Goal: Information Seeking & Learning: Learn about a topic

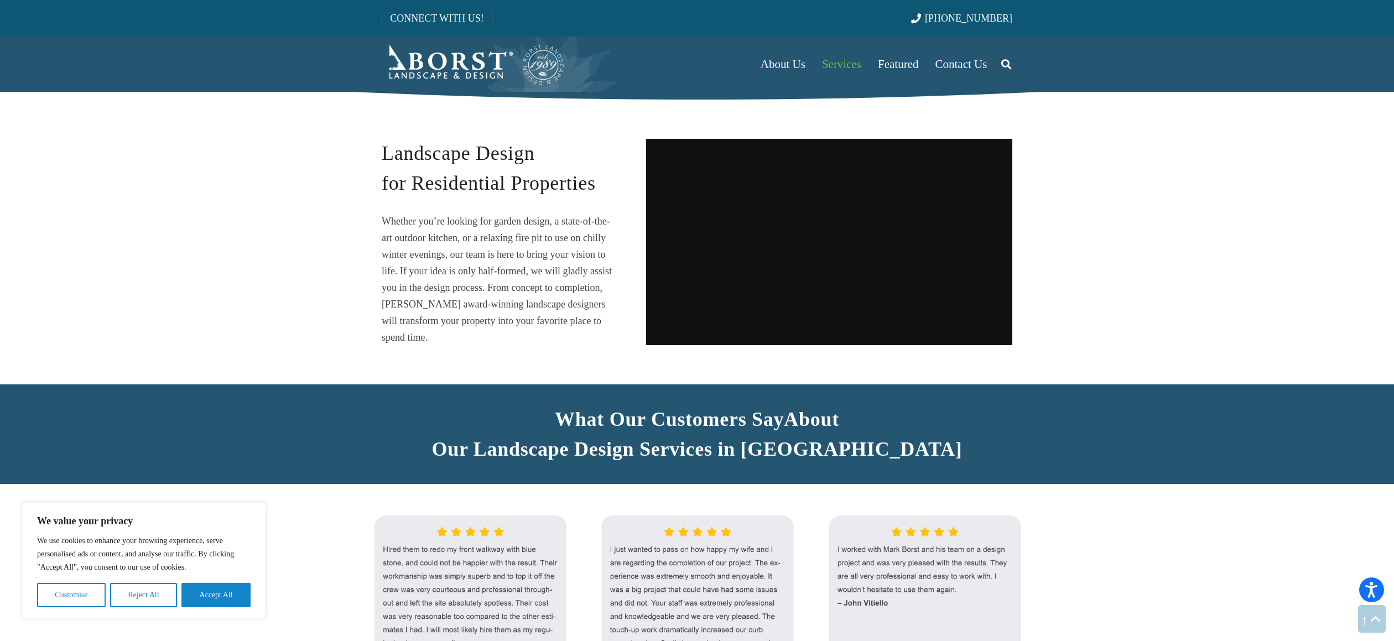
scroll to position [793, 0]
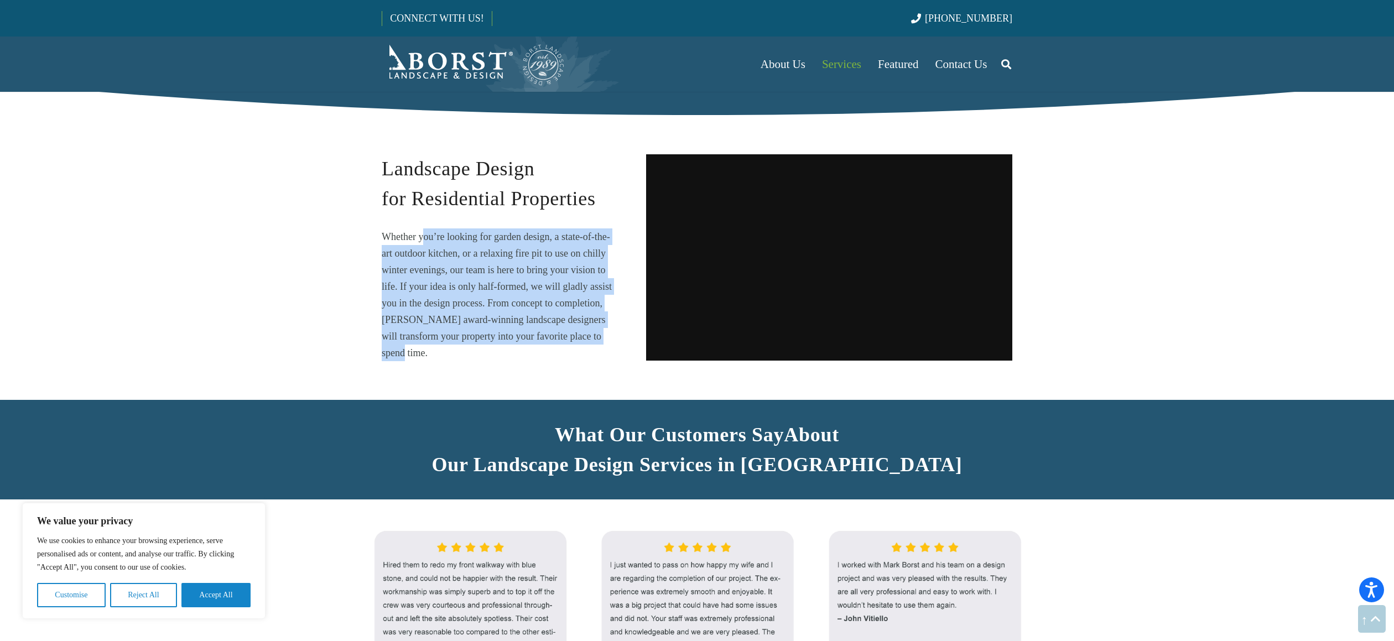
drag, startPoint x: 564, startPoint y: 308, endPoint x: 421, endPoint y: 242, distance: 157.7
click at [421, 242] on p "Whether you’re looking for garden design, a state-of-the-art outdoor kitchen, o…" at bounding box center [499, 295] width 235 height 133
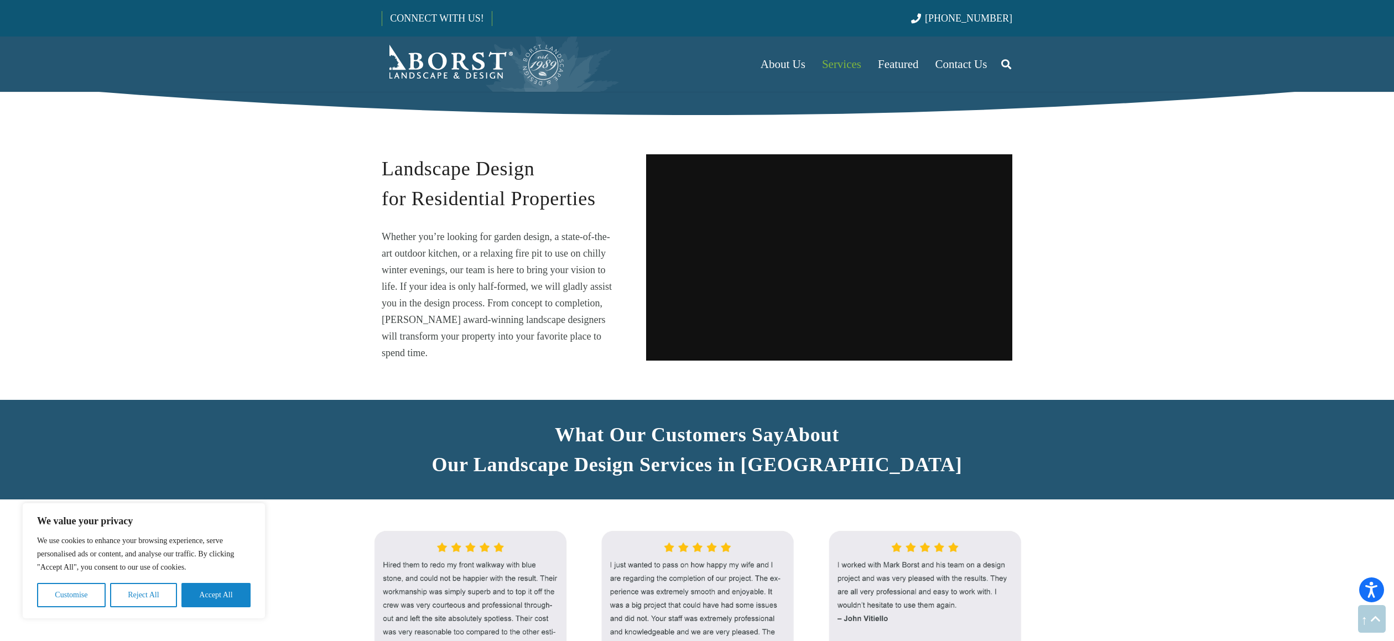
click at [421, 242] on p "Whether you’re looking for garden design, a state-of-the-art outdoor kitchen, o…" at bounding box center [499, 295] width 235 height 133
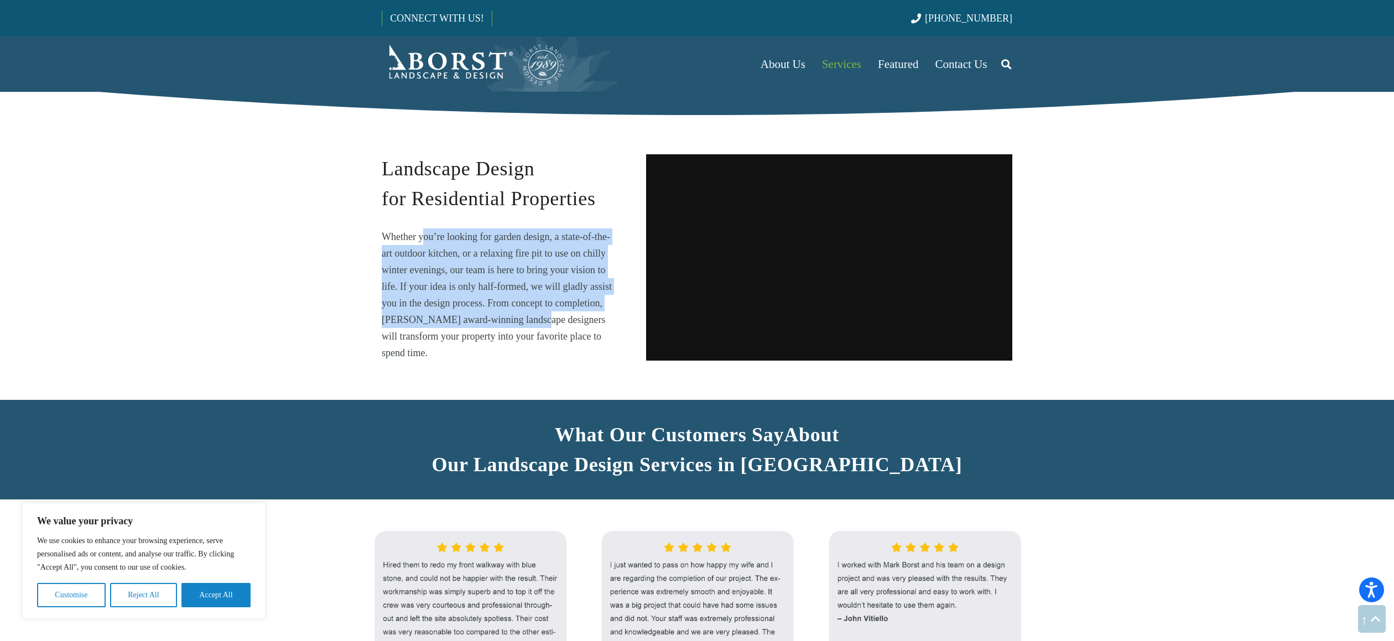
drag, startPoint x: 469, startPoint y: 264, endPoint x: 527, endPoint y: 328, distance: 85.4
click at [527, 328] on p "Whether you’re looking for garden design, a state-of-the-art outdoor kitchen, o…" at bounding box center [499, 295] width 235 height 133
drag, startPoint x: 527, startPoint y: 328, endPoint x: 527, endPoint y: 336, distance: 8.9
click at [527, 328] on p "Whether you’re looking for garden design, a state-of-the-art outdoor kitchen, o…" at bounding box center [499, 295] width 235 height 133
drag, startPoint x: 509, startPoint y: 318, endPoint x: 433, endPoint y: 245, distance: 105.7
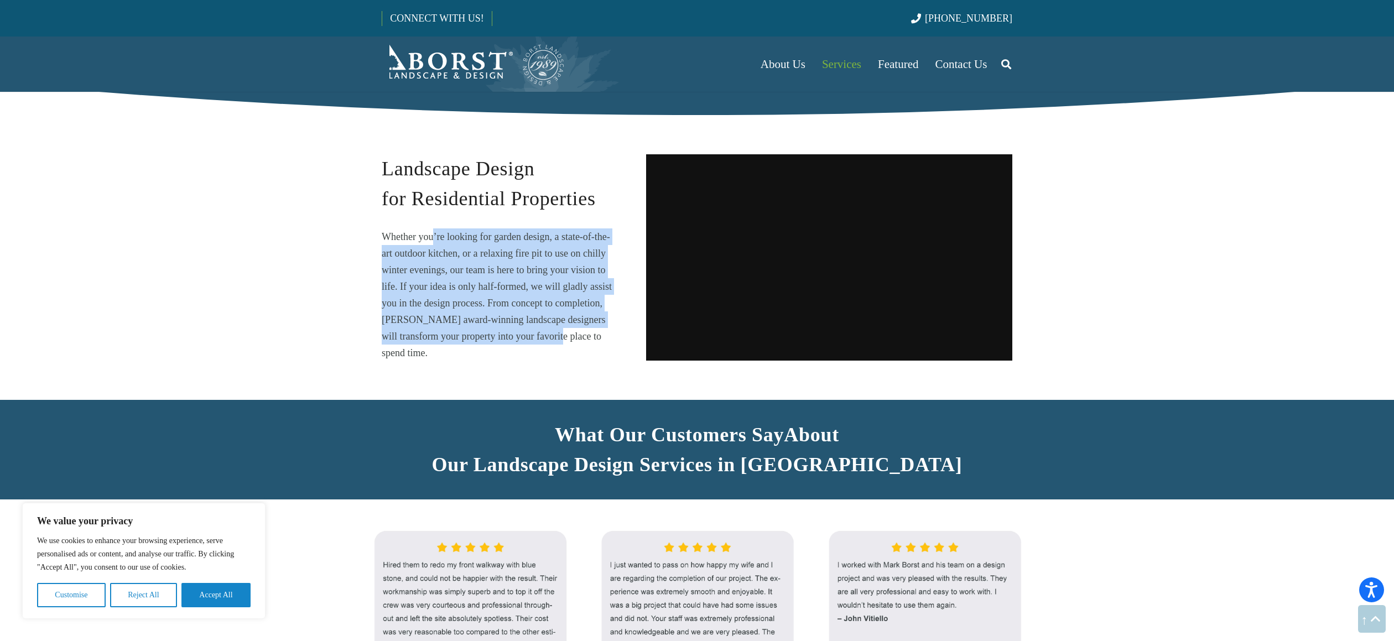
click at [433, 245] on p "Whether you’re looking for garden design, a state-of-the-art outdoor kitchen, o…" at bounding box center [499, 295] width 235 height 133
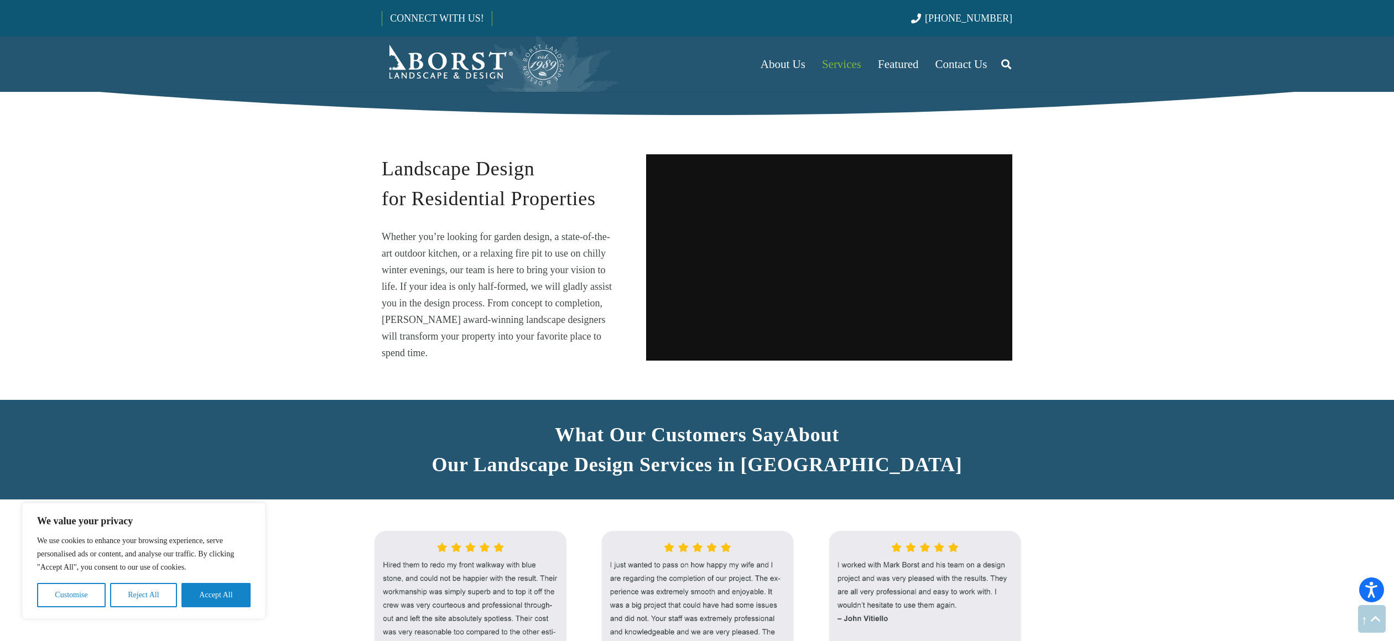
drag, startPoint x: 433, startPoint y: 245, endPoint x: 437, endPoint y: 238, distance: 7.5
click at [431, 242] on p "Whether you’re looking for garden design, a state-of-the-art outdoor kitchen, o…" at bounding box center [499, 295] width 235 height 133
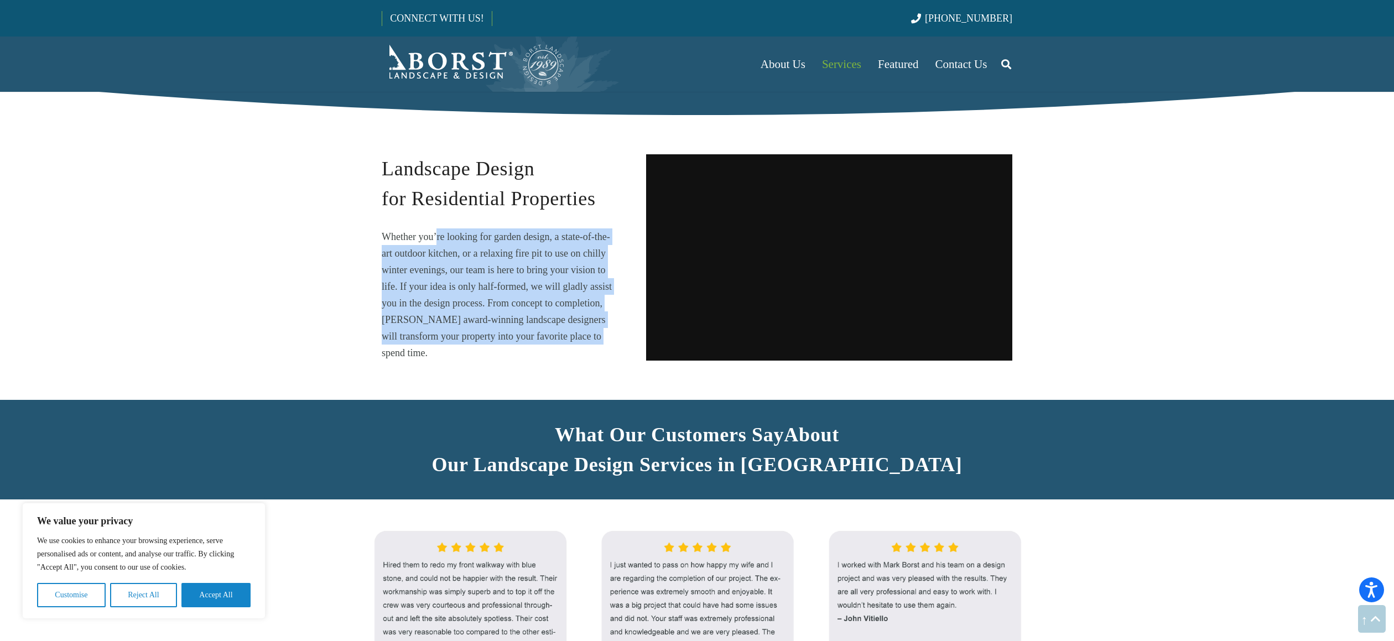
drag, startPoint x: 437, startPoint y: 238, endPoint x: 572, endPoint y: 347, distance: 173.1
click at [572, 347] on p "Whether you’re looking for garden design, a state-of-the-art outdoor kitchen, o…" at bounding box center [499, 295] width 235 height 133
drag, startPoint x: 572, startPoint y: 347, endPoint x: 529, endPoint y: 304, distance: 61.0
click at [572, 347] on p "Whether you’re looking for garden design, a state-of-the-art outdoor kitchen, o…" at bounding box center [499, 295] width 235 height 133
drag, startPoint x: 529, startPoint y: 304, endPoint x: 455, endPoint y: 255, distance: 88.7
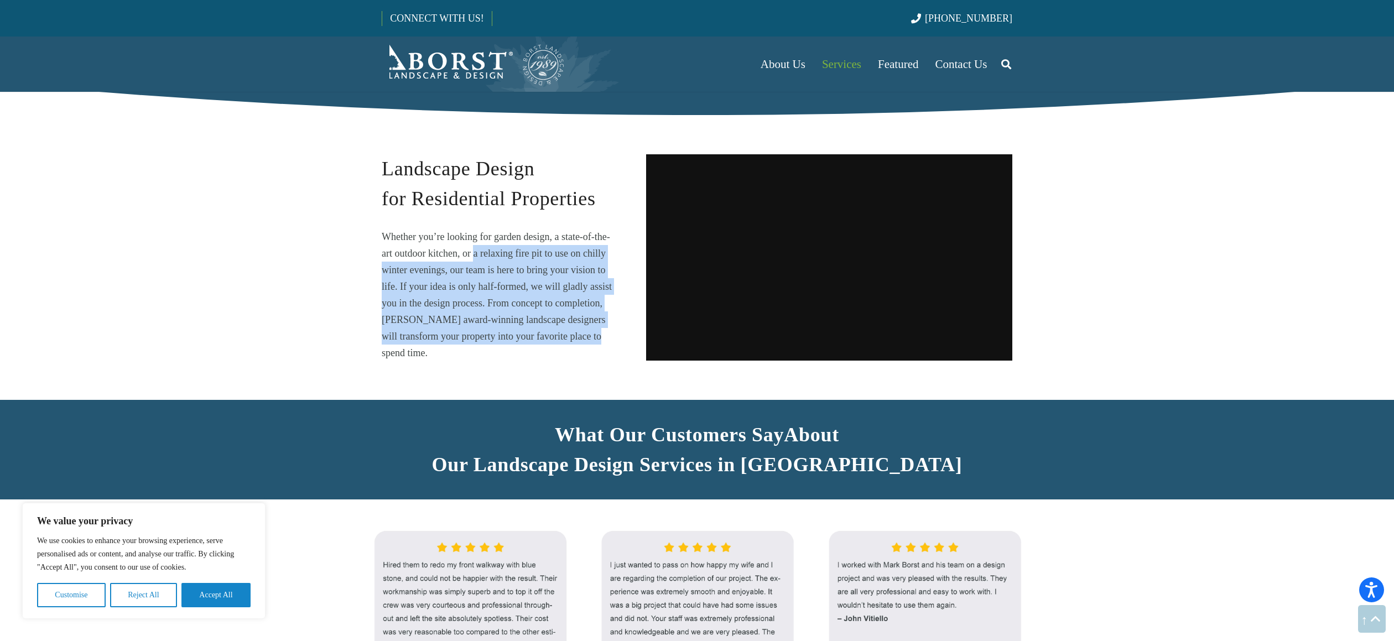
click at [455, 255] on p "Whether you’re looking for garden design, a state-of-the-art outdoor kitchen, o…" at bounding box center [499, 295] width 235 height 133
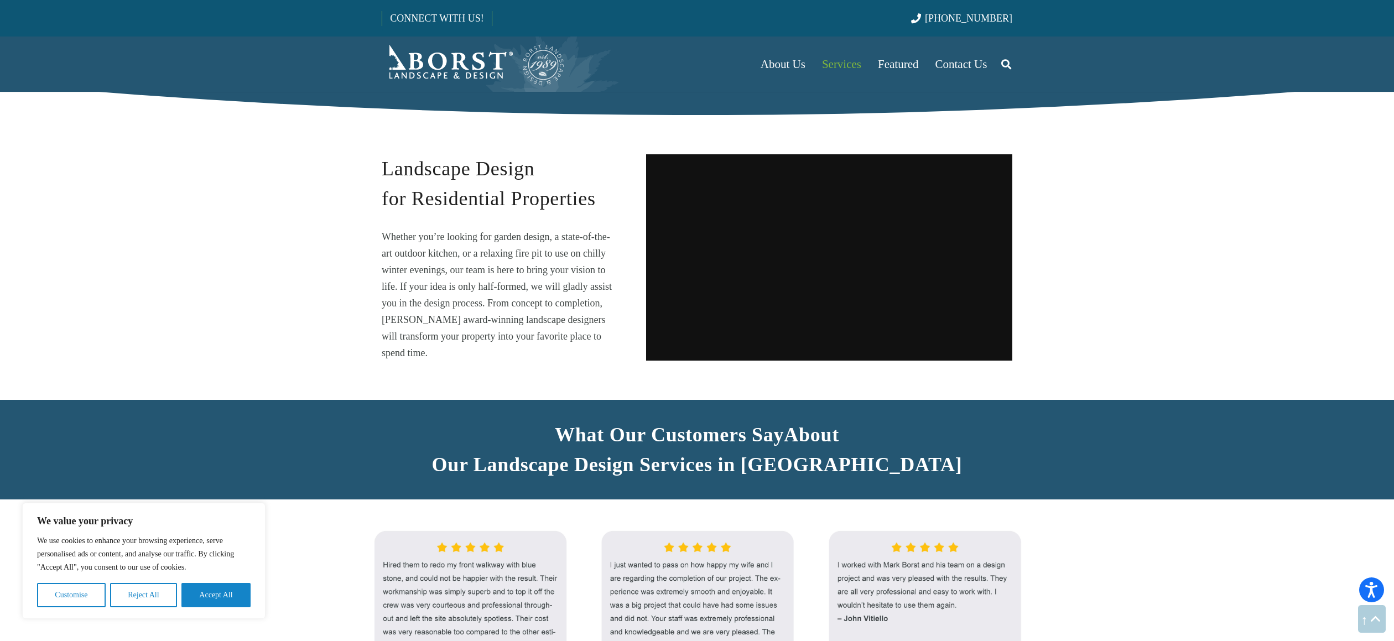
drag, startPoint x: 455, startPoint y: 255, endPoint x: 454, endPoint y: 242, distance: 13.3
click at [454, 251] on p "Whether you’re looking for garden design, a state-of-the-art outdoor kitchen, o…" at bounding box center [499, 295] width 235 height 133
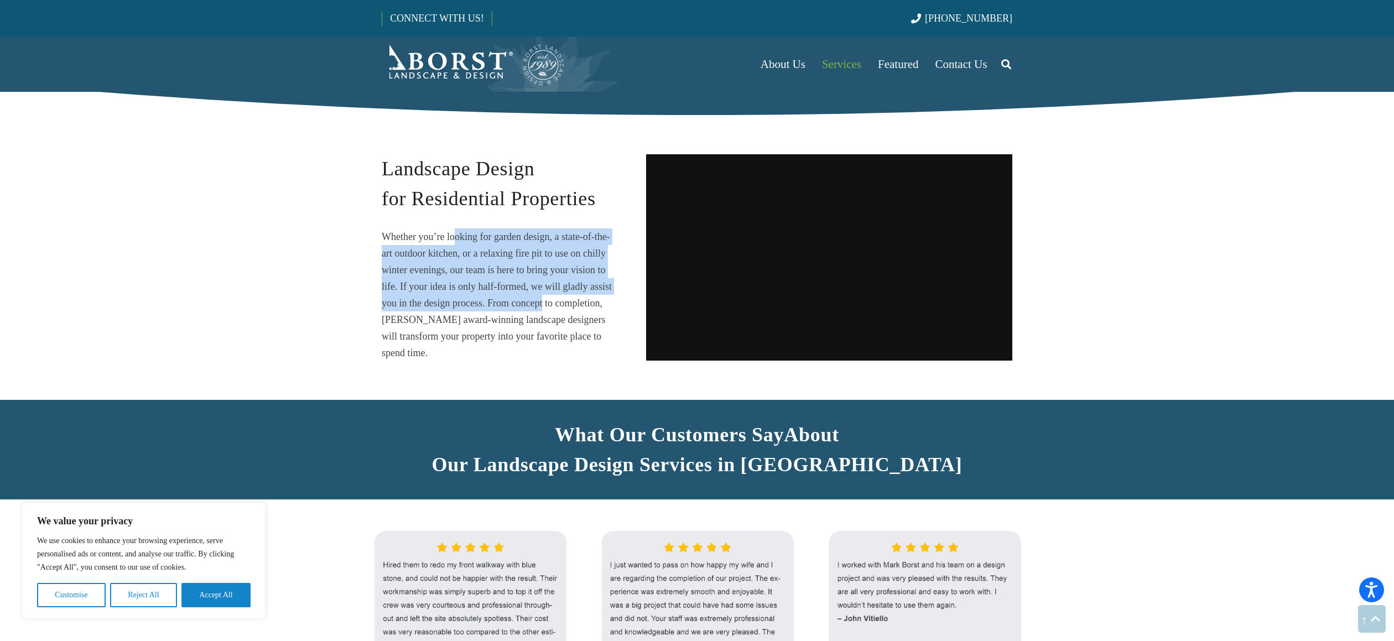
drag, startPoint x: 574, startPoint y: 337, endPoint x: 592, endPoint y: 357, distance: 27.4
click at [591, 357] on div "Landscape Design for Residential Properties Whether you’re looking for garden d…" at bounding box center [499, 257] width 264 height 207
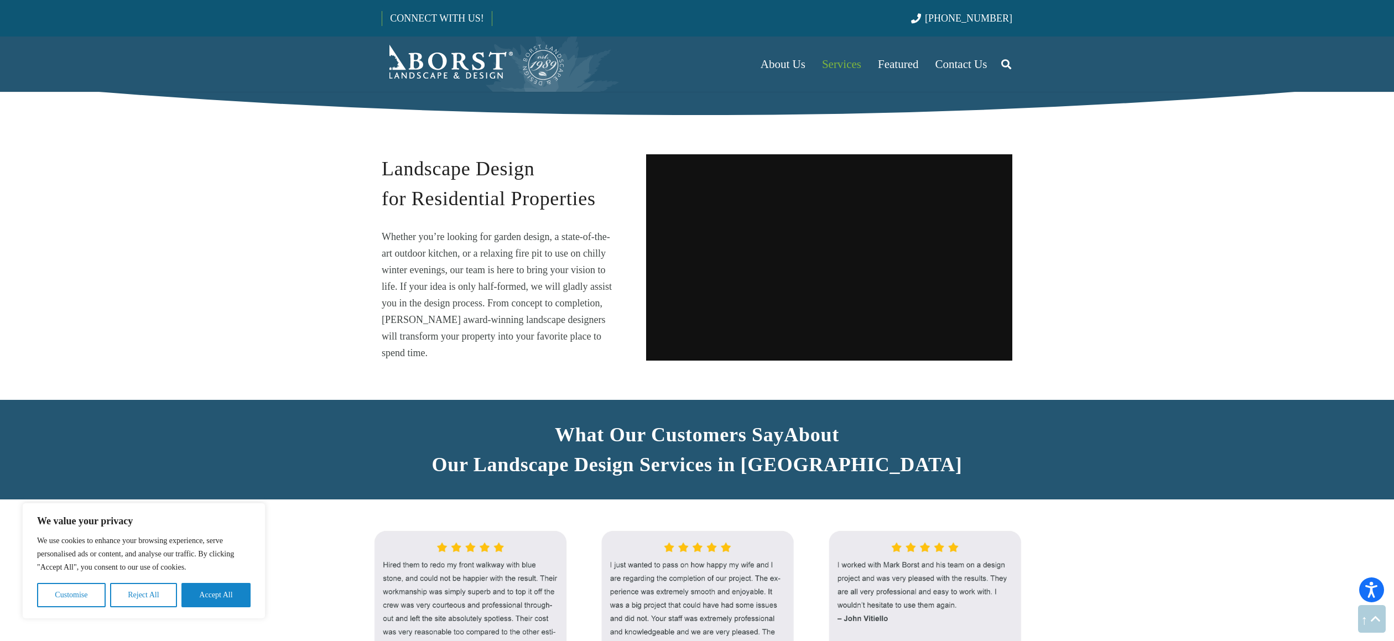
drag, startPoint x: 592, startPoint y: 357, endPoint x: 569, endPoint y: 344, distance: 26.3
click at [591, 357] on div "Landscape Design for Residential Properties Whether you’re looking for garden d…" at bounding box center [499, 257] width 264 height 207
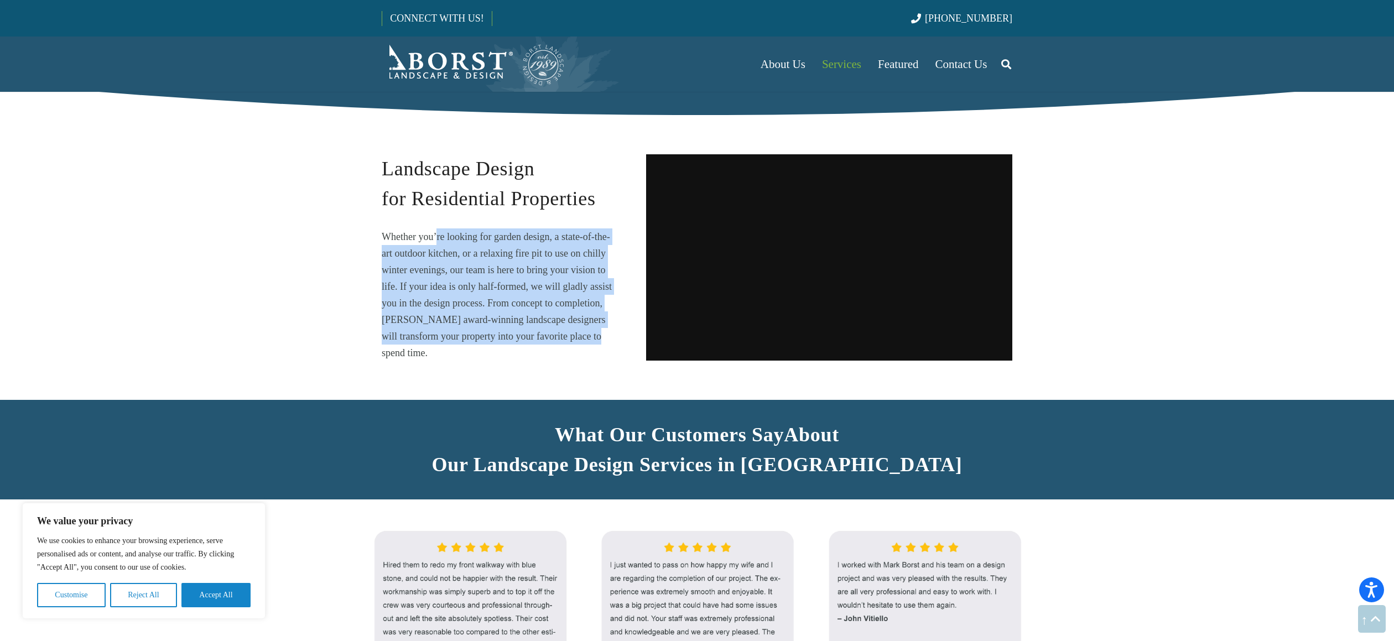
drag, startPoint x: 569, startPoint y: 344, endPoint x: 428, endPoint y: 241, distance: 175.0
click at [429, 241] on p "Whether you’re looking for garden design, a state-of-the-art outdoor kitchen, o…" at bounding box center [499, 295] width 235 height 133
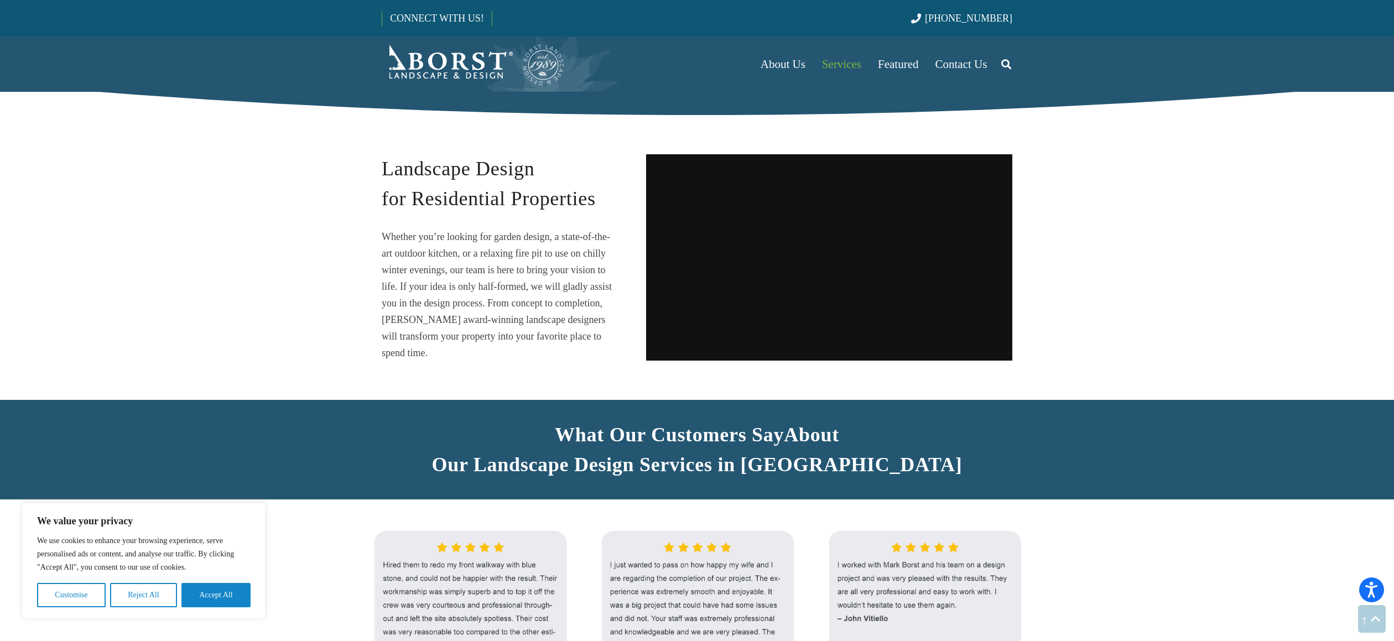
drag, startPoint x: 428, startPoint y: 241, endPoint x: 468, endPoint y: 251, distance: 41.1
click at [429, 240] on p "Whether you’re looking for garden design, a state-of-the-art outdoor kitchen, o…" at bounding box center [499, 295] width 235 height 133
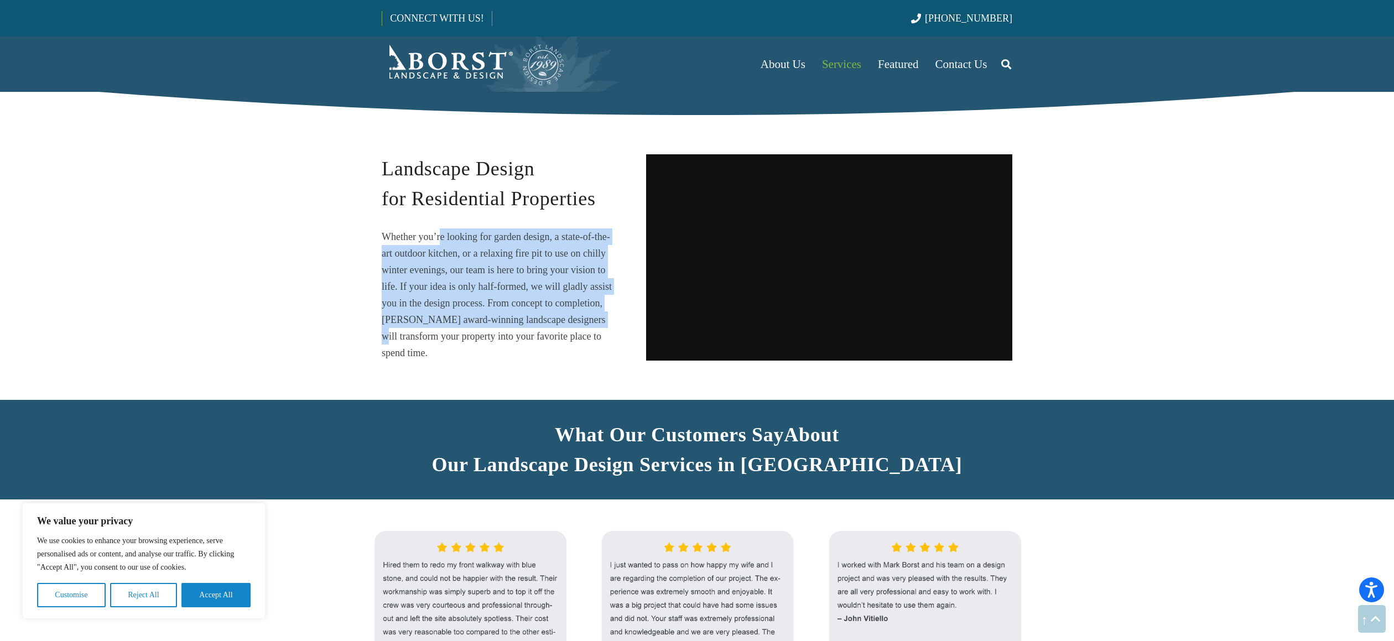
drag, startPoint x: 468, startPoint y: 251, endPoint x: 606, endPoint y: 352, distance: 171.4
click at [606, 351] on p "Whether you’re looking for garden design, a state-of-the-art outdoor kitchen, o…" at bounding box center [499, 295] width 235 height 133
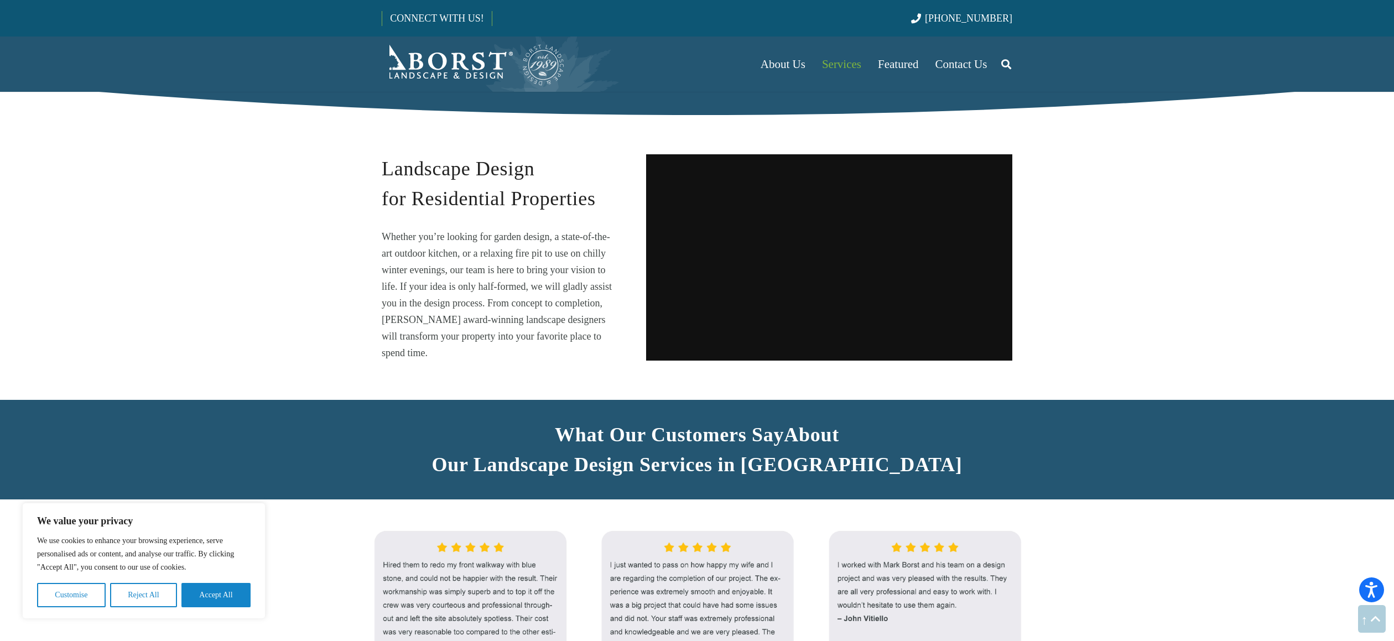
drag, startPoint x: 606, startPoint y: 352, endPoint x: 592, endPoint y: 343, distance: 16.9
click at [605, 351] on p "Whether you’re looking for garden design, a state-of-the-art outdoor kitchen, o…" at bounding box center [499, 295] width 235 height 133
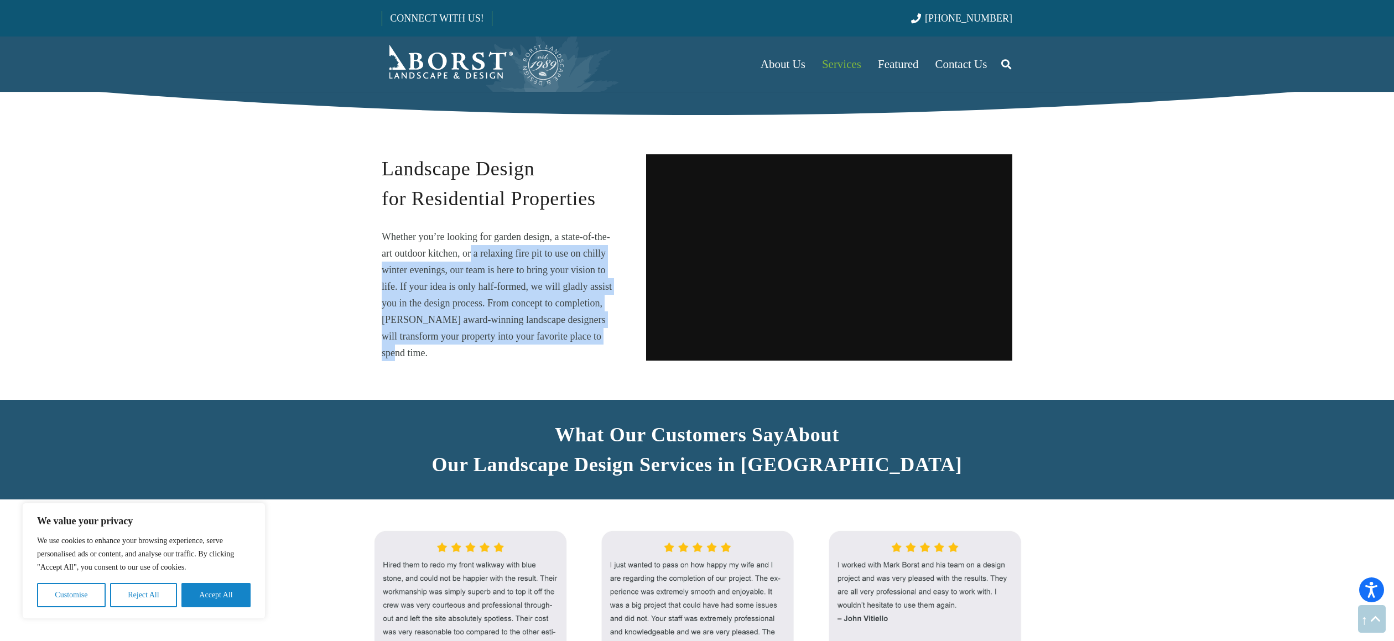
click at [466, 258] on p "Whether you’re looking for garden design, a state-of-the-art outdoor kitchen, o…" at bounding box center [499, 295] width 235 height 133
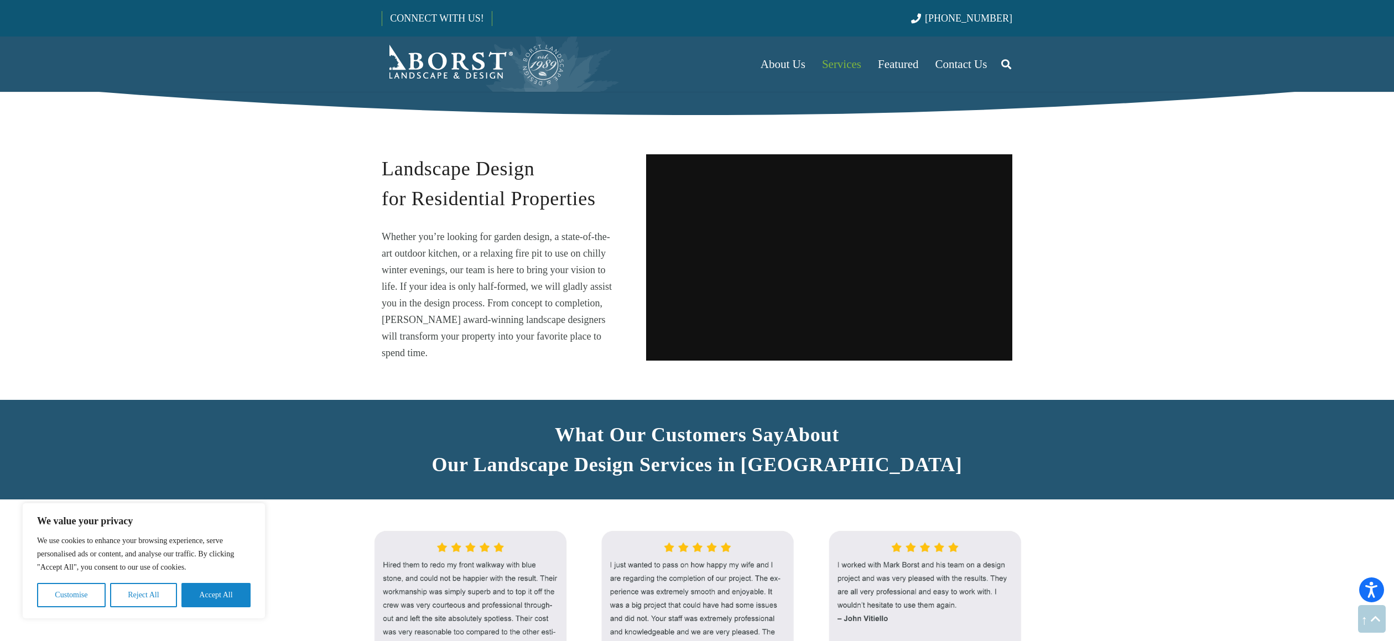
drag, startPoint x: 460, startPoint y: 255, endPoint x: 461, endPoint y: 242, distance: 12.2
click at [459, 250] on p "Whether you’re looking for garden design, a state-of-the-art outdoor kitchen, o…" at bounding box center [499, 295] width 235 height 133
click at [585, 339] on p "Whether you’re looking for garden design, a state-of-the-art outdoor kitchen, o…" at bounding box center [499, 295] width 235 height 133
click at [439, 238] on p "Whether you’re looking for garden design, a state-of-the-art outdoor kitchen, o…" at bounding box center [499, 295] width 235 height 133
click at [437, 237] on p "Whether you’re looking for garden design, a state-of-the-art outdoor kitchen, o…" at bounding box center [499, 295] width 235 height 133
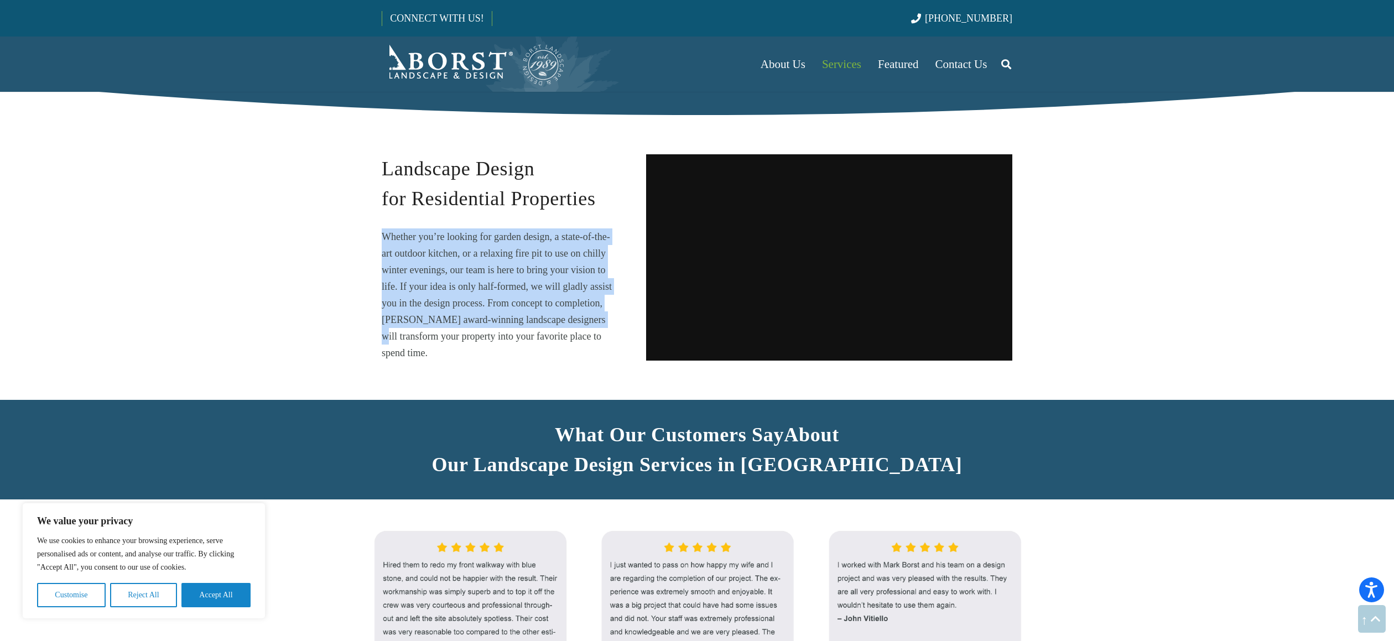
drag, startPoint x: 527, startPoint y: 292, endPoint x: 587, endPoint y: 337, distance: 75.5
click at [587, 337] on div "Landscape Design for Residential Properties Whether you’re looking for garden d…" at bounding box center [499, 257] width 235 height 207
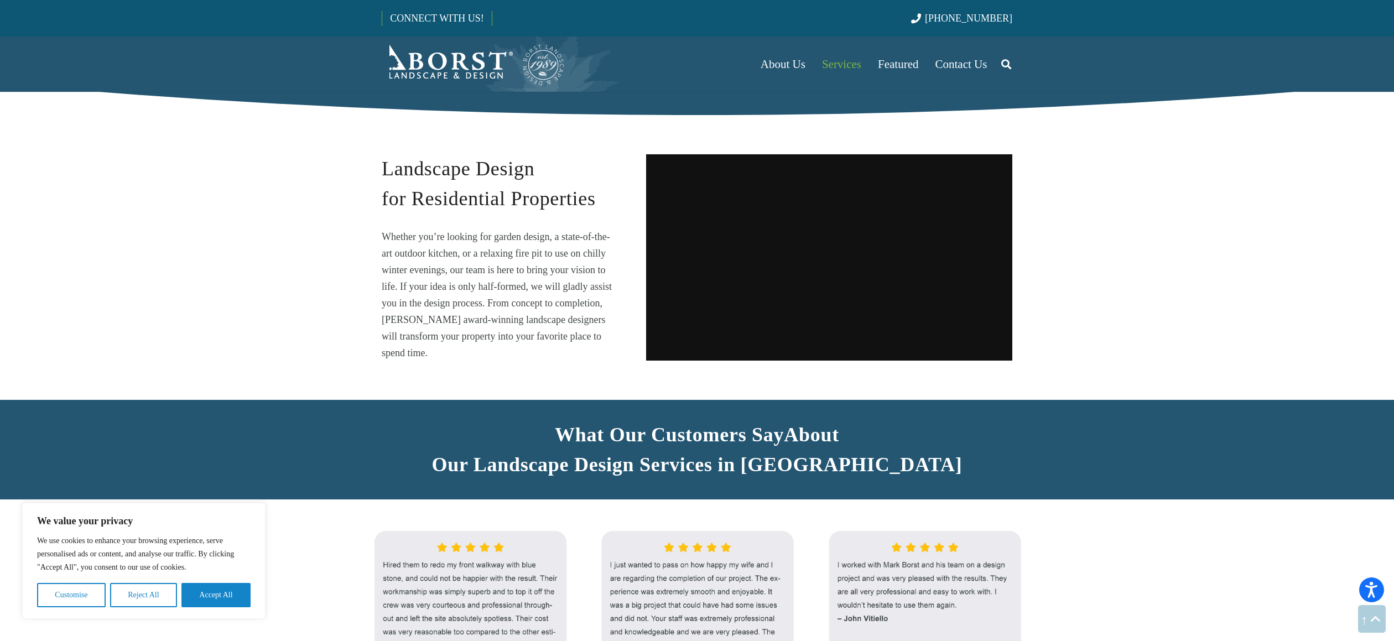
click at [587, 338] on p "Whether you’re looking for garden design, a state-of-the-art outdoor kitchen, o…" at bounding box center [499, 295] width 235 height 133
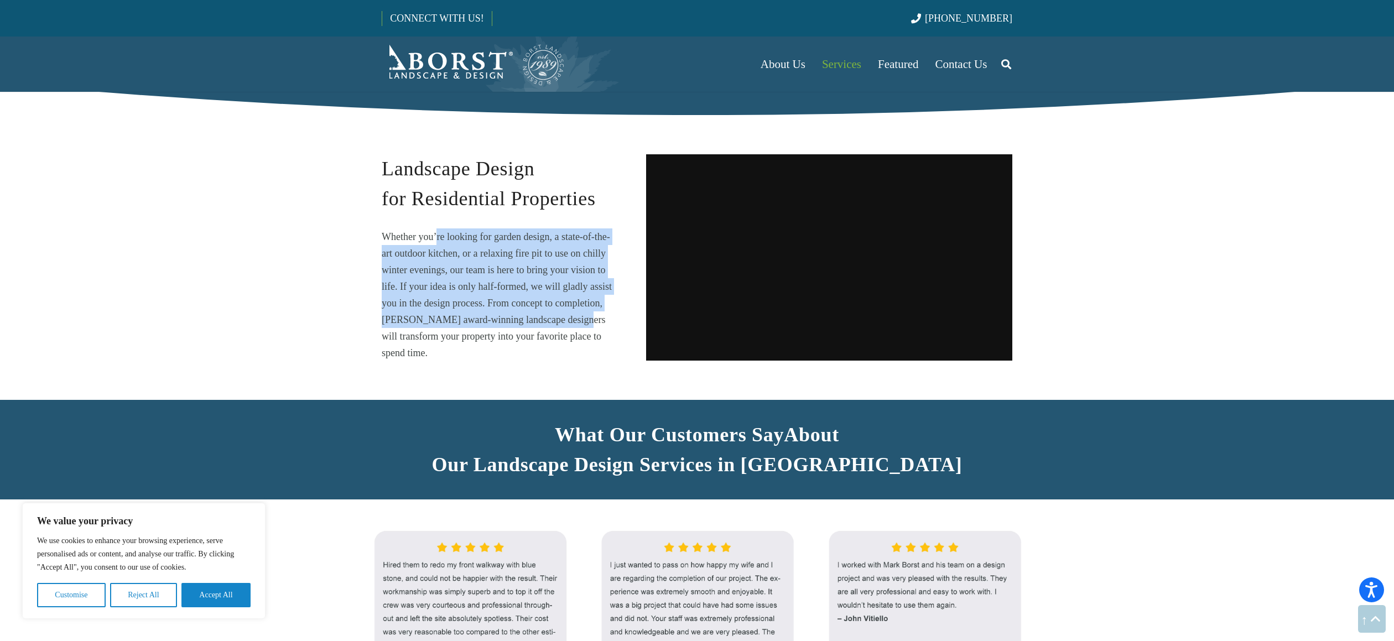
drag, startPoint x: 551, startPoint y: 314, endPoint x: 434, endPoint y: 236, distance: 140.4
click at [434, 236] on div "Landscape Design for Residential Properties Whether you’re looking for garden d…" at bounding box center [499, 257] width 235 height 207
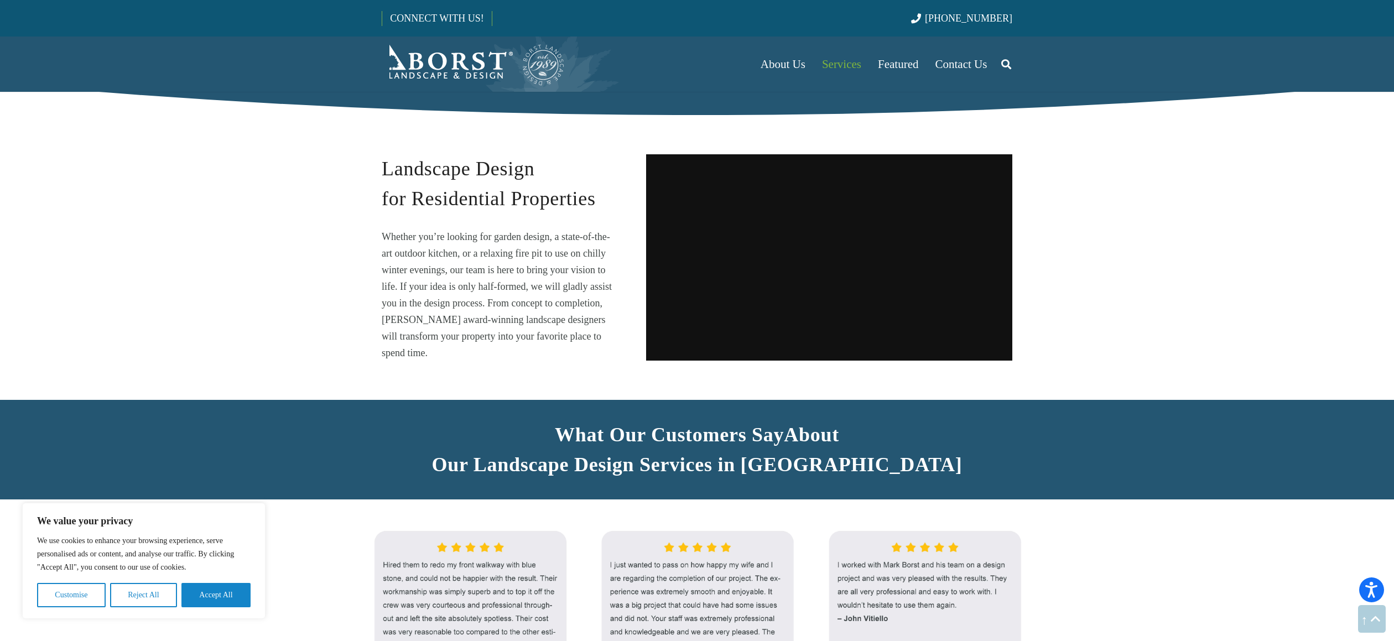
drag, startPoint x: 434, startPoint y: 236, endPoint x: 444, endPoint y: 231, distance: 11.1
click at [435, 231] on div "Landscape Design for Residential Properties Whether you’re looking for garden d…" at bounding box center [499, 257] width 235 height 207
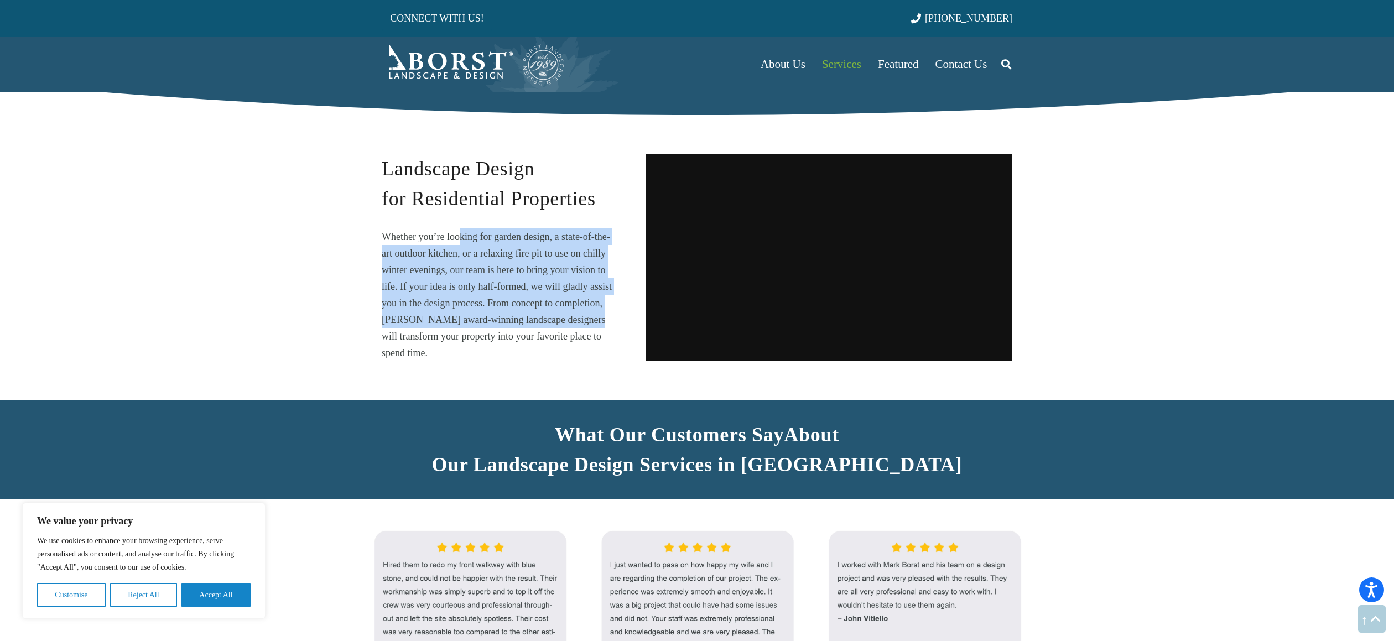
drag, startPoint x: 514, startPoint y: 273, endPoint x: 585, endPoint y: 337, distance: 95.6
click at [585, 337] on p "Whether you’re looking for garden design, a state-of-the-art outdoor kitchen, o…" at bounding box center [499, 295] width 235 height 133
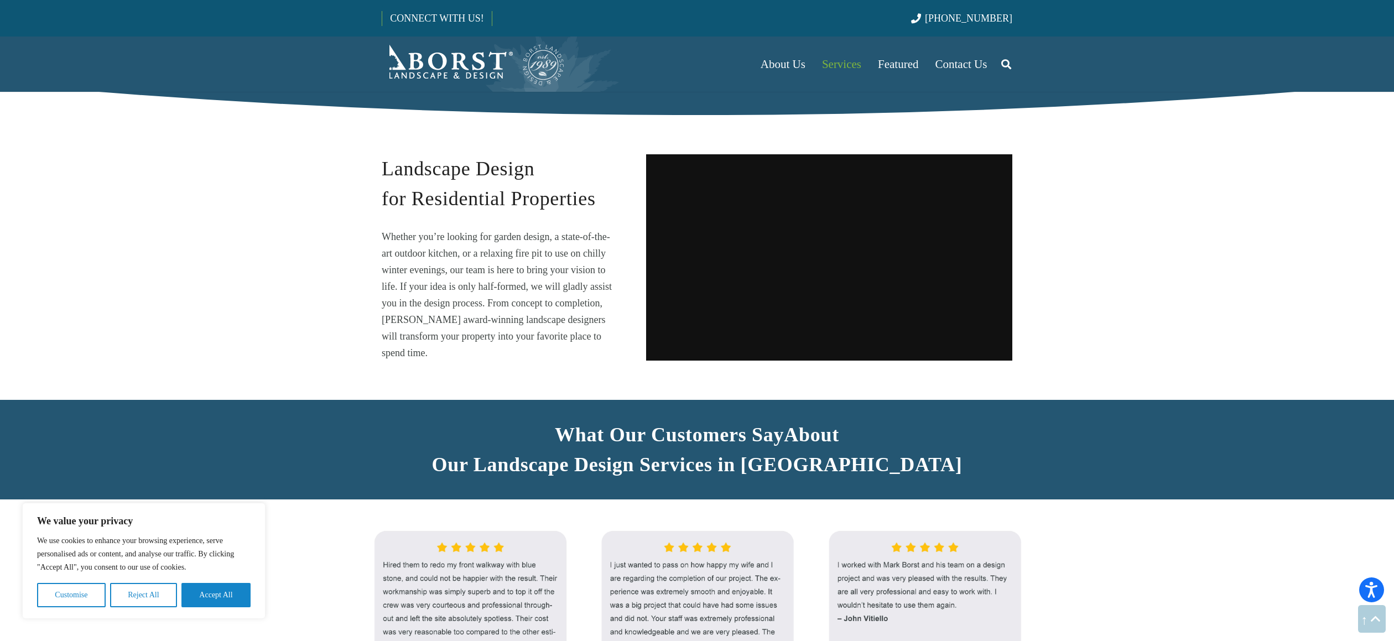
drag, startPoint x: 585, startPoint y: 337, endPoint x: 536, endPoint y: 312, distance: 55.2
click at [585, 338] on p "Whether you’re looking for garden design, a state-of-the-art outdoor kitchen, o…" at bounding box center [499, 295] width 235 height 133
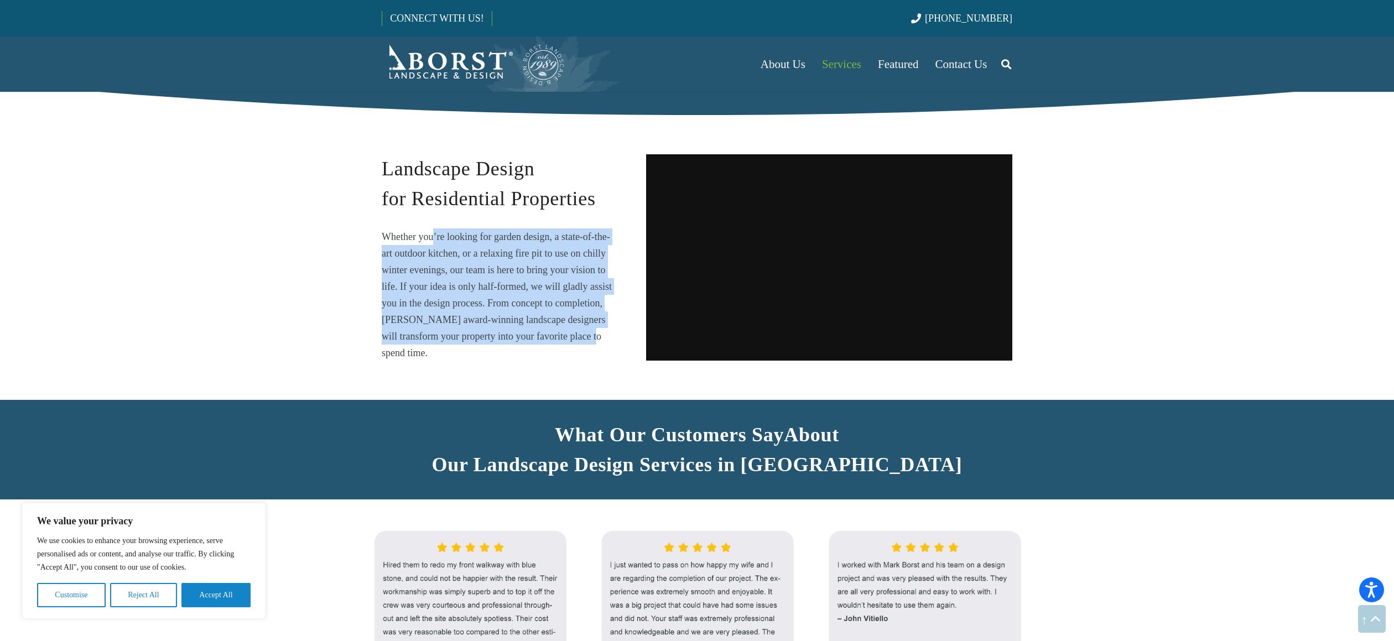
drag, startPoint x: 536, startPoint y: 312, endPoint x: 418, endPoint y: 233, distance: 142.0
click at [418, 233] on div "Landscape Design for Residential Properties Whether you’re looking for garden d…" at bounding box center [499, 257] width 235 height 207
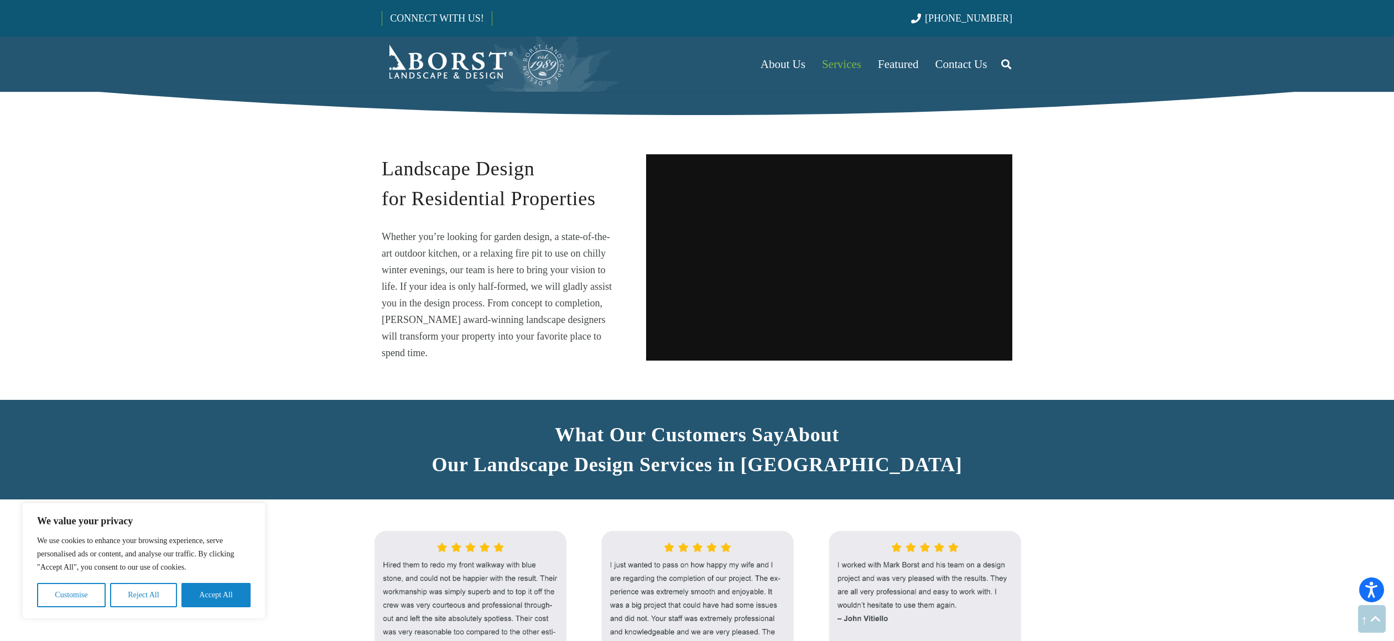
drag, startPoint x: 418, startPoint y: 233, endPoint x: 534, endPoint y: 281, distance: 125.0
click at [419, 231] on div "Landscape Design for Residential Properties Whether you’re looking for garden d…" at bounding box center [499, 257] width 235 height 207
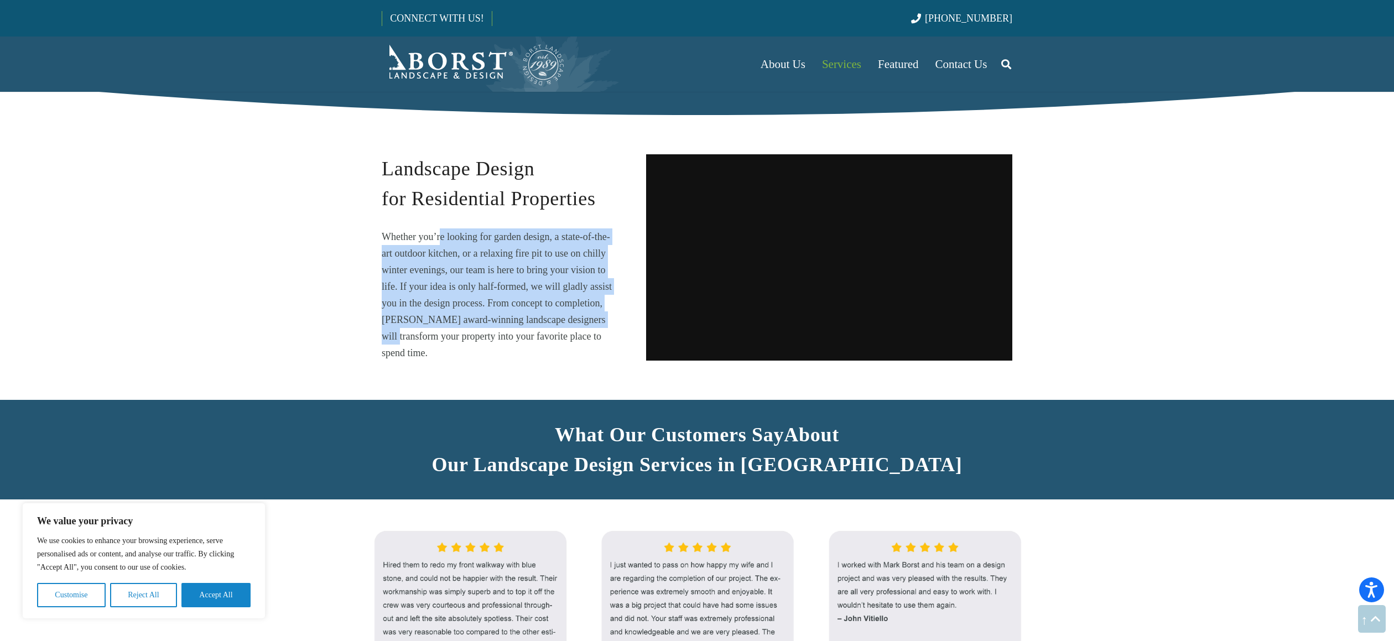
drag, startPoint x: 534, startPoint y: 281, endPoint x: 605, endPoint y: 340, distance: 92.7
click at [605, 340] on p "Whether you’re looking for garden design, a state-of-the-art outdoor kitchen, o…" at bounding box center [499, 295] width 235 height 133
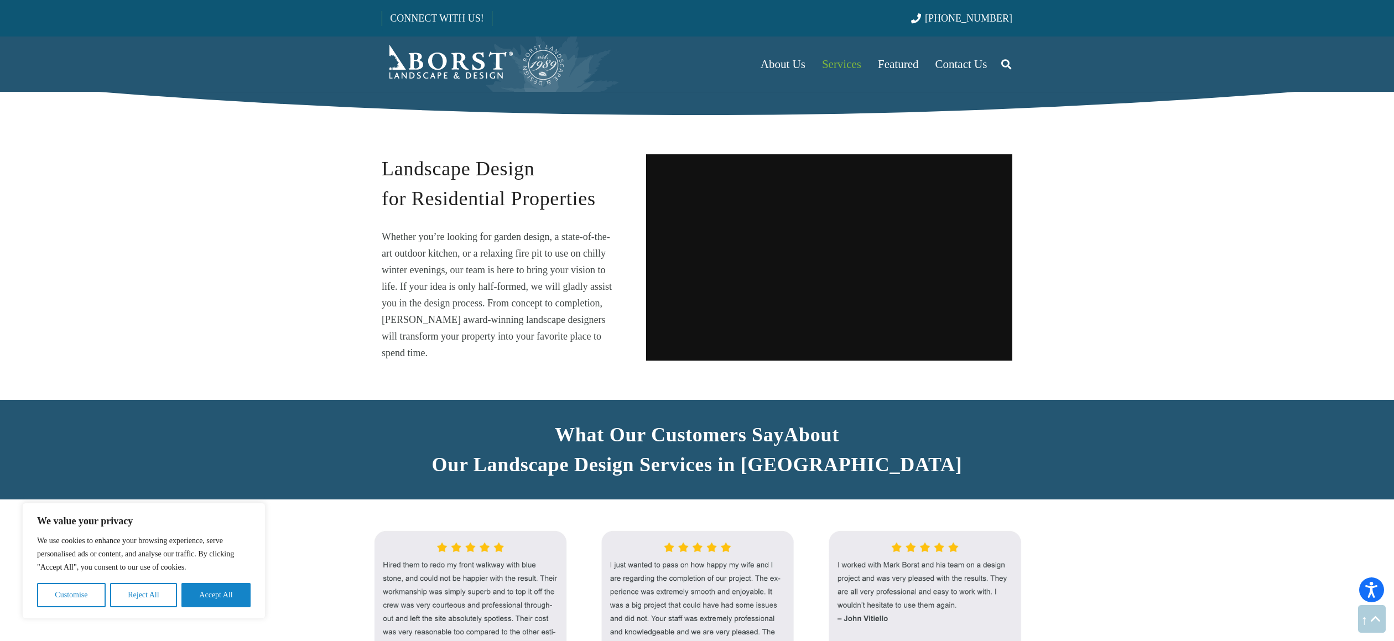
click at [605, 340] on p "Whether you’re looking for garden design, a state-of-the-art outdoor kitchen, o…" at bounding box center [499, 295] width 235 height 133
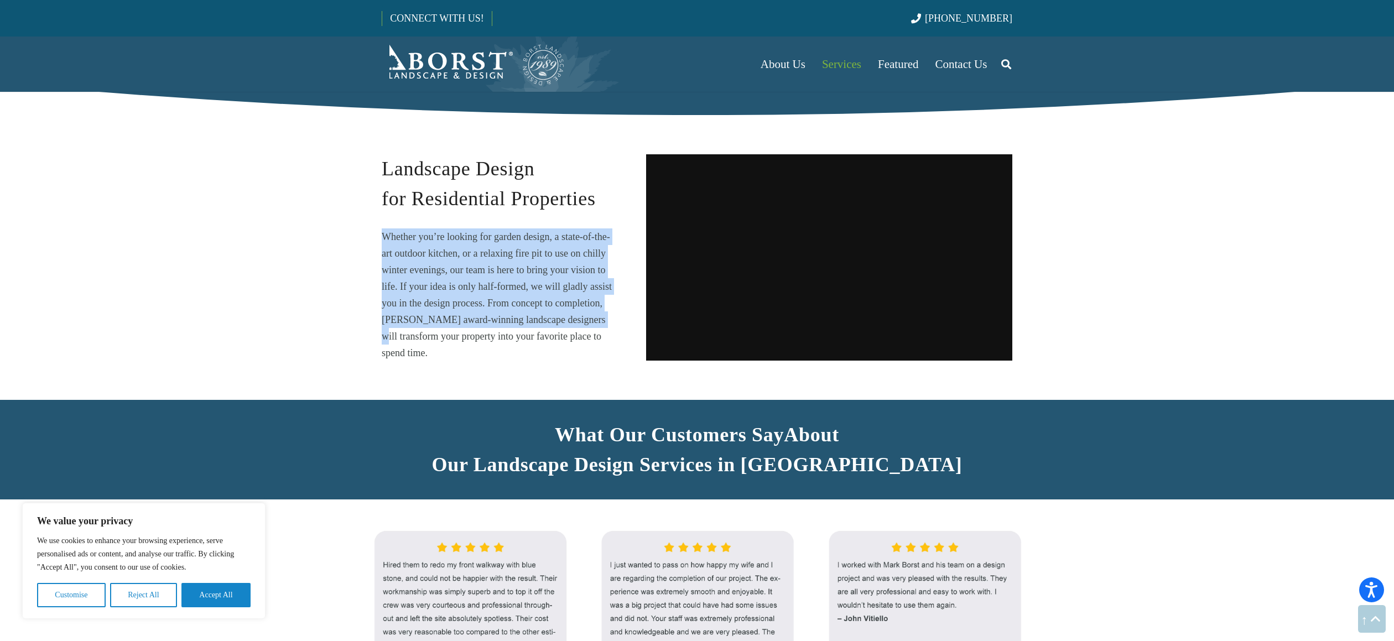
drag, startPoint x: 564, startPoint y: 311, endPoint x: 445, endPoint y: 230, distance: 144.6
click at [445, 230] on div "Landscape Design for Residential Properties Whether you’re looking for garden d…" at bounding box center [499, 257] width 235 height 207
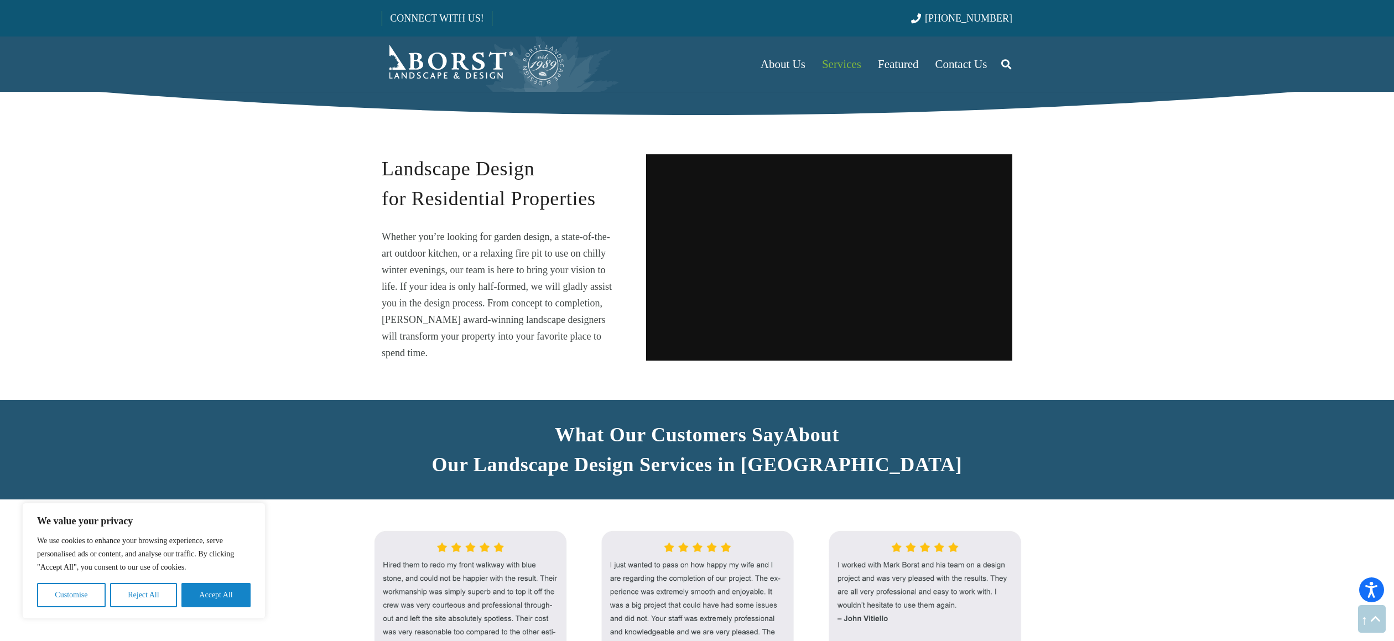
click at [445, 229] on div "Landscape Design for Residential Properties Whether you’re looking for garden d…" at bounding box center [499, 257] width 235 height 207
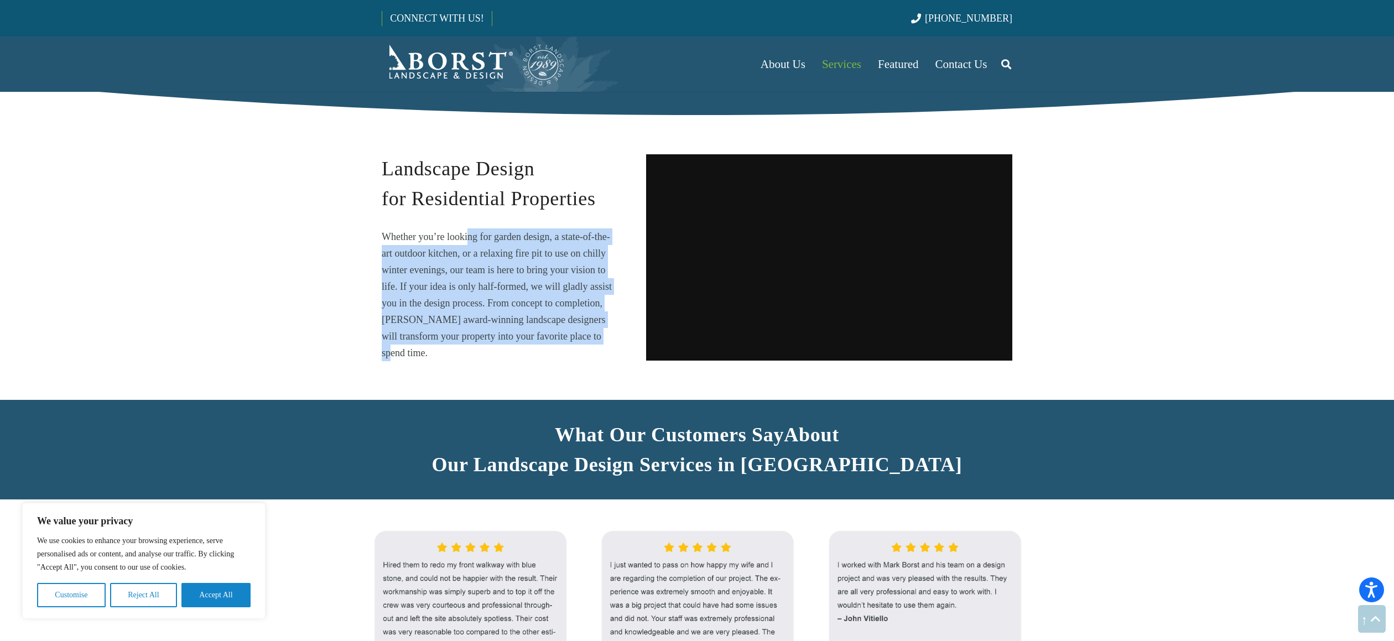
drag, startPoint x: 522, startPoint y: 284, endPoint x: 583, endPoint y: 345, distance: 86.1
click at [583, 345] on p "Whether you’re looking for garden design, a state-of-the-art outdoor kitchen, o…" at bounding box center [499, 295] width 235 height 133
drag, startPoint x: 492, startPoint y: 266, endPoint x: 460, endPoint y: 250, distance: 35.6
click at [463, 251] on p "Whether you’re looking for garden design, a state-of-the-art outdoor kitchen, o…" at bounding box center [499, 295] width 235 height 133
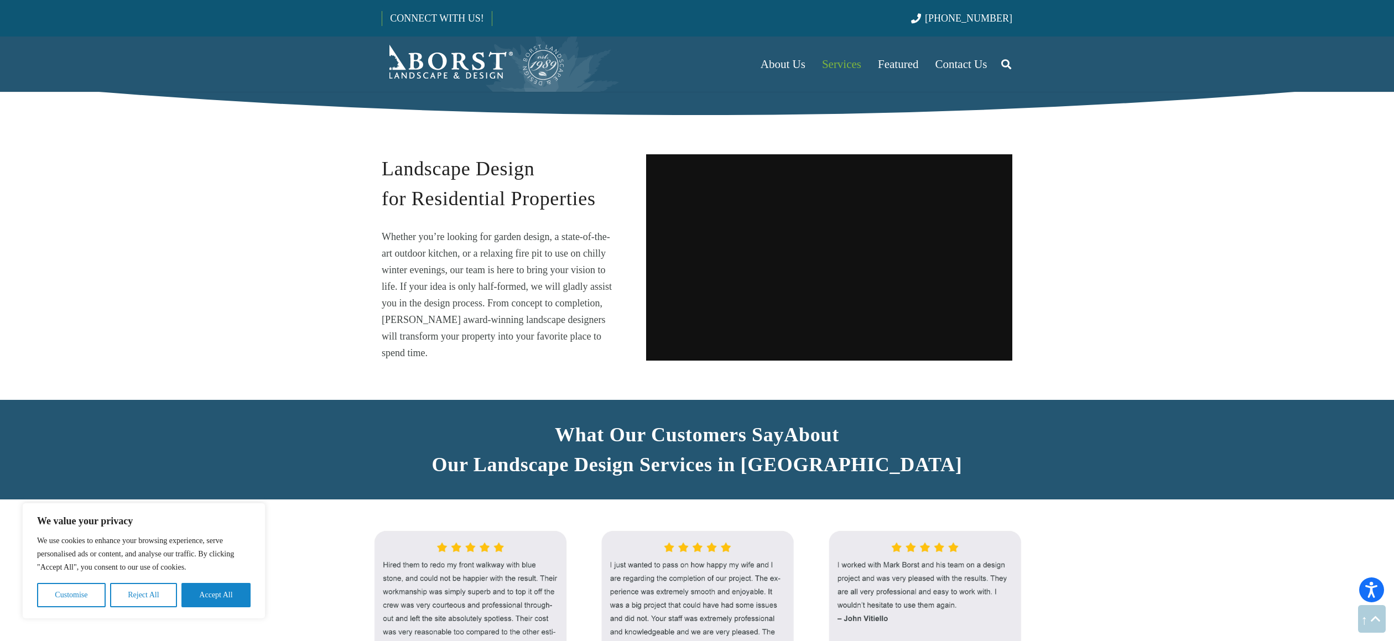
drag, startPoint x: 460, startPoint y: 250, endPoint x: 458, endPoint y: 240, distance: 10.3
click at [458, 246] on p "Whether you’re looking for garden design, a state-of-the-art outdoor kitchen, o…" at bounding box center [499, 295] width 235 height 133
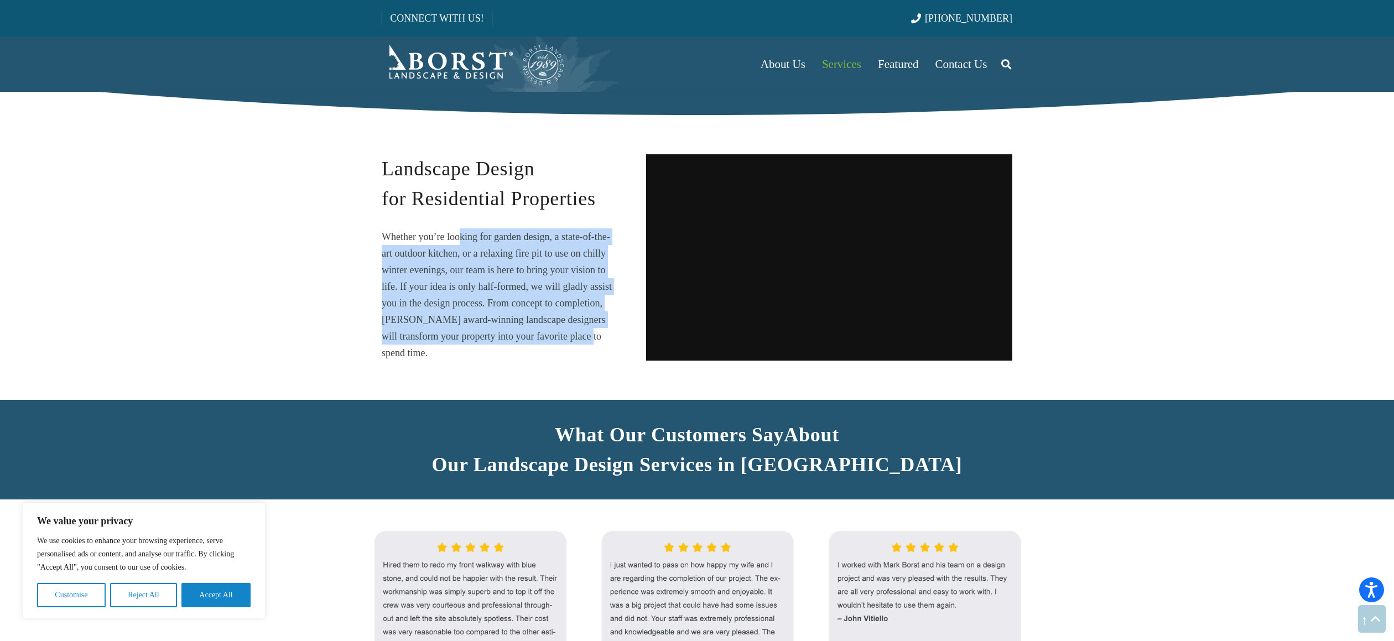
drag, startPoint x: 458, startPoint y: 238, endPoint x: 559, endPoint y: 351, distance: 151.6
click at [559, 351] on p "Whether you’re looking for garden design, a state-of-the-art outdoor kitchen, o…" at bounding box center [499, 295] width 235 height 133
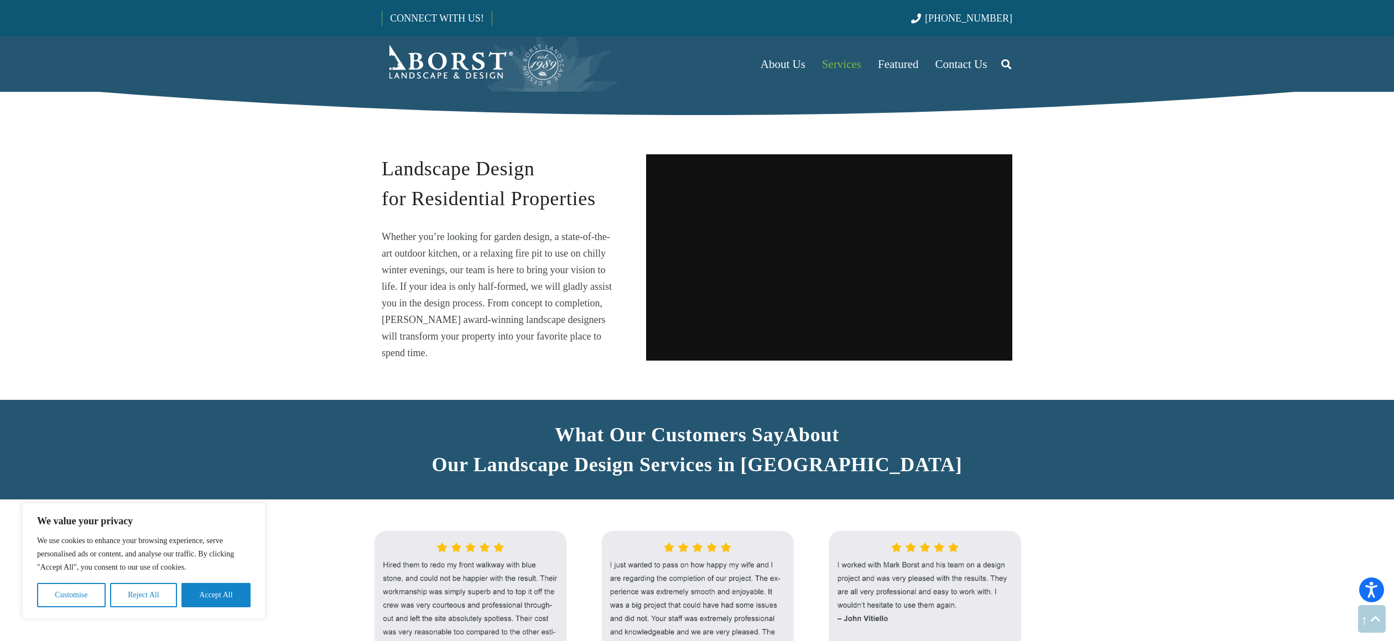
drag, startPoint x: 559, startPoint y: 351, endPoint x: 555, endPoint y: 315, distance: 35.7
click at [558, 339] on p "Whether you’re looking for garden design, a state-of-the-art outdoor kitchen, o…" at bounding box center [499, 295] width 235 height 133
click at [554, 315] on p "Whether you’re looking for garden design, a state-of-the-art outdoor kitchen, o…" at bounding box center [499, 295] width 235 height 133
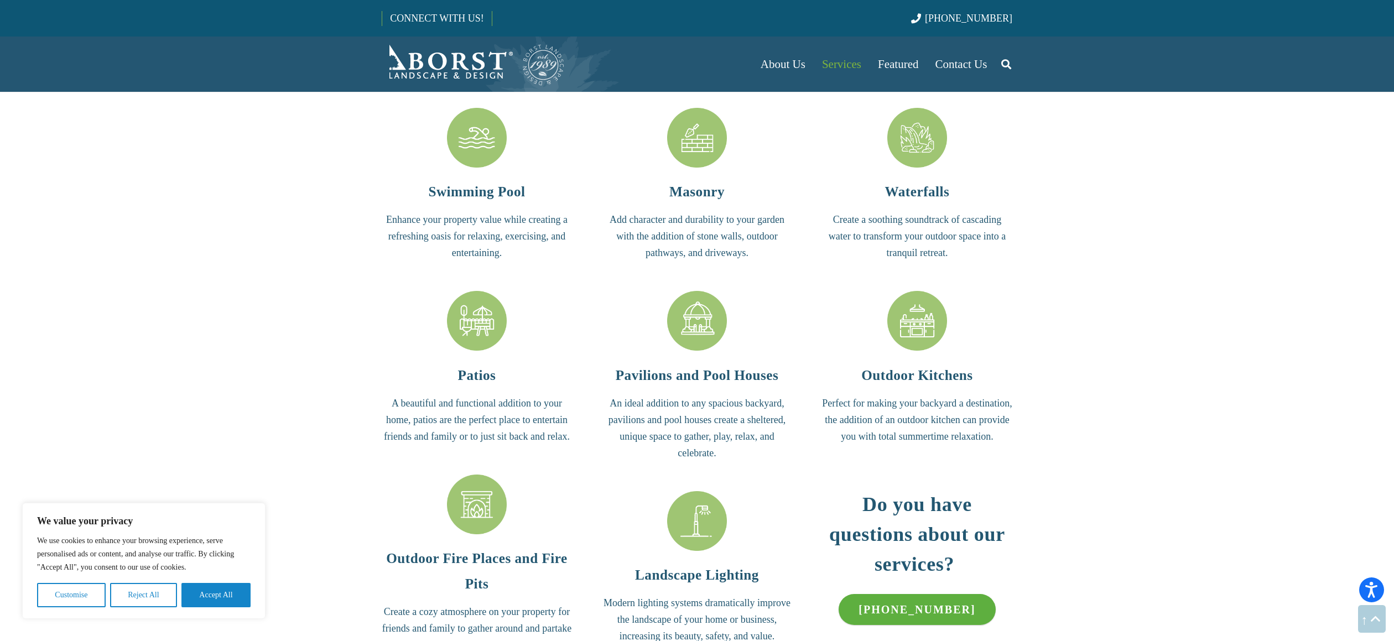
scroll to position [2631, 0]
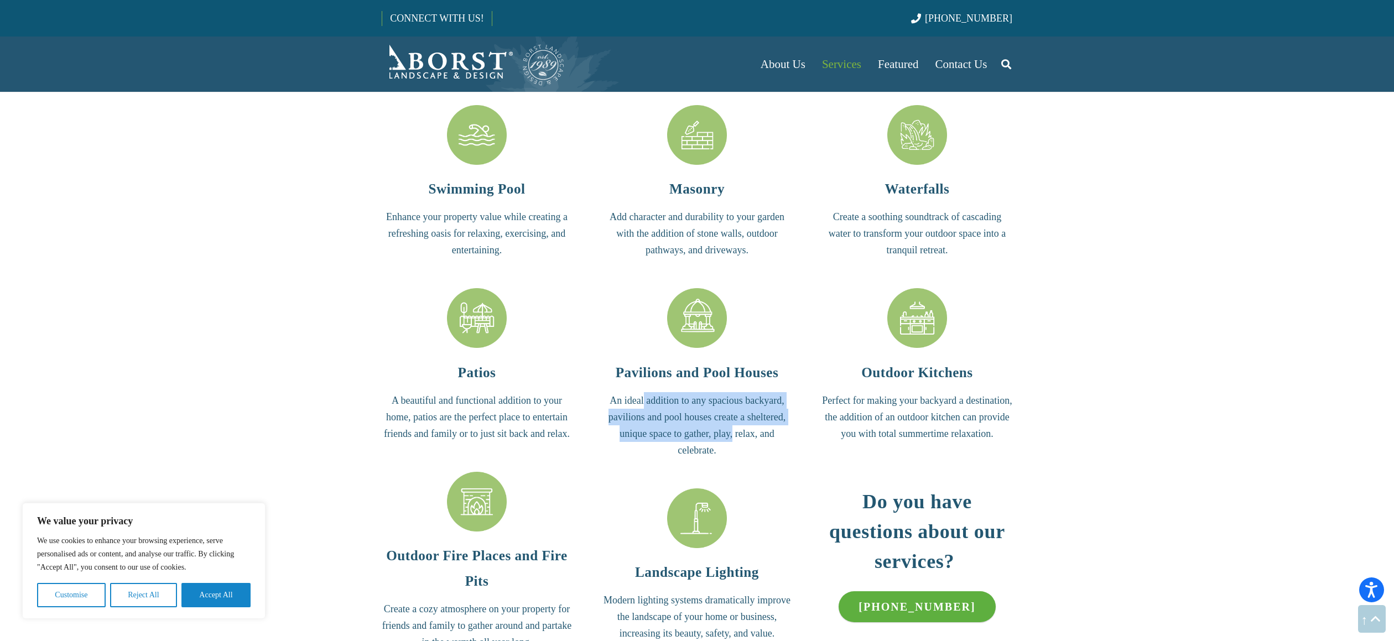
drag
click at [636, 406] on p "An ideal addition to any spacious backyard, pavilions and pool houses create a …" at bounding box center [697, 425] width 190 height 66
click at [632, 406] on p "An ideal addition to any spacious backyard, pavilions and pool houses create a …" at bounding box center [697, 425] width 190 height 66
click at [741, 439] on p "An ideal addition to any spacious backyard, pavilions and pool houses create a …" at bounding box center [697, 425] width 190 height 66
click at [743, 439] on p "An ideal addition to any spacious backyard, pavilions and pool houses create a …" at bounding box center [697, 425] width 190 height 66
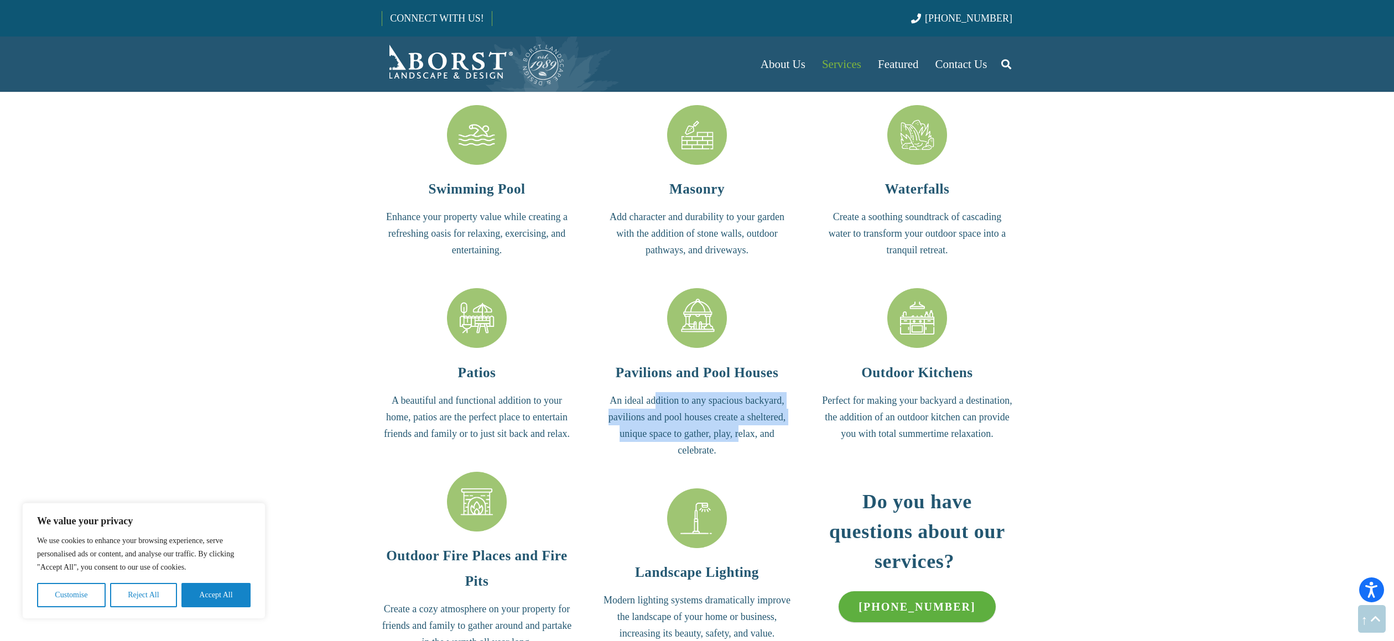
click at [647, 402] on p "An ideal addition to any spacious backyard, pavilions and pool houses create a …" at bounding box center [697, 425] width 190 height 66
click at [646, 401] on p "An ideal addition to any spacious backyard, pavilions and pool houses create a …" at bounding box center [697, 425] width 190 height 66
click at [771, 444] on p "An ideal addition to any spacious backyard, pavilions and pool houses create a …" at bounding box center [697, 425] width 190 height 66
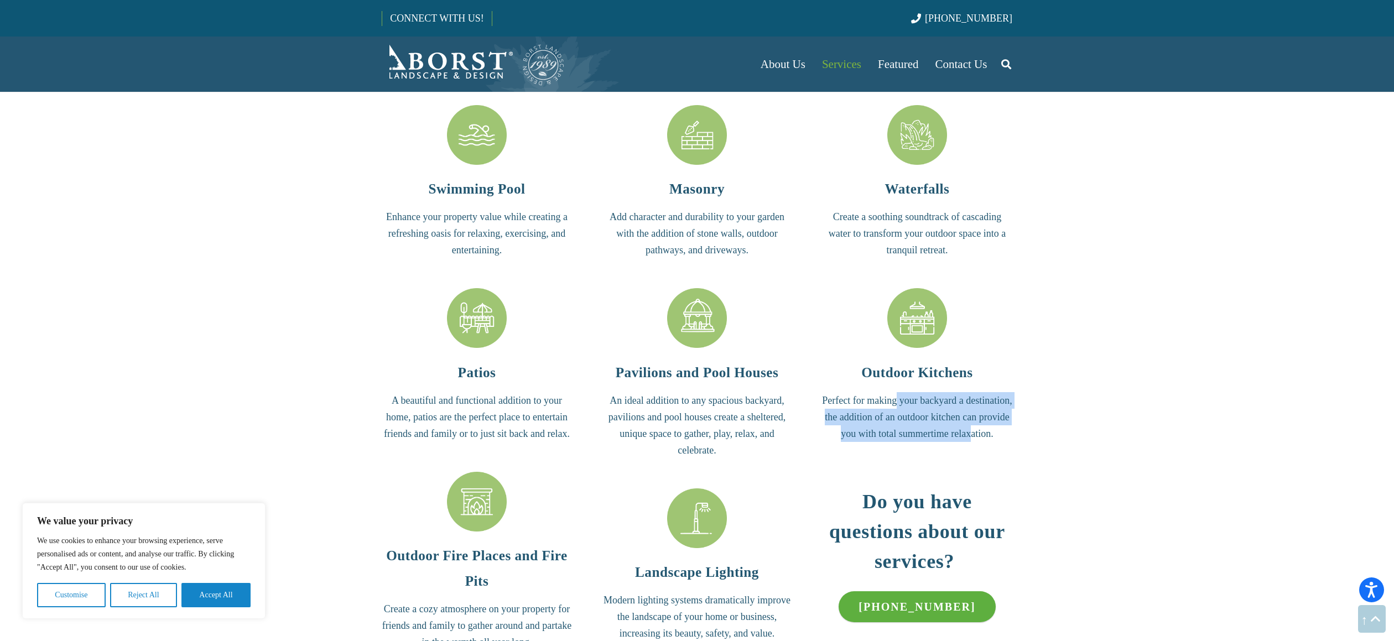
click at [885, 402] on p "Perfect for making your backyard a destination, the addition of an outdoor kitc…" at bounding box center [917, 417] width 190 height 50
click at [884, 402] on p "Perfect for making your backyard a destination, the addition of an outdoor kitc…" at bounding box center [917, 417] width 190 height 50
click at [949, 429] on p "Perfect for making your backyard a destination, the addition of an outdoor kitc…" at bounding box center [917, 417] width 190 height 50
click at [951, 425] on p "Perfect for making your backyard a destination, the addition of an outdoor kitc…" at bounding box center [917, 417] width 190 height 50
click at [953, 419] on p "Perfect for making your backyard a destination, the addition of an outdoor kitc…" at bounding box center [917, 417] width 190 height 50
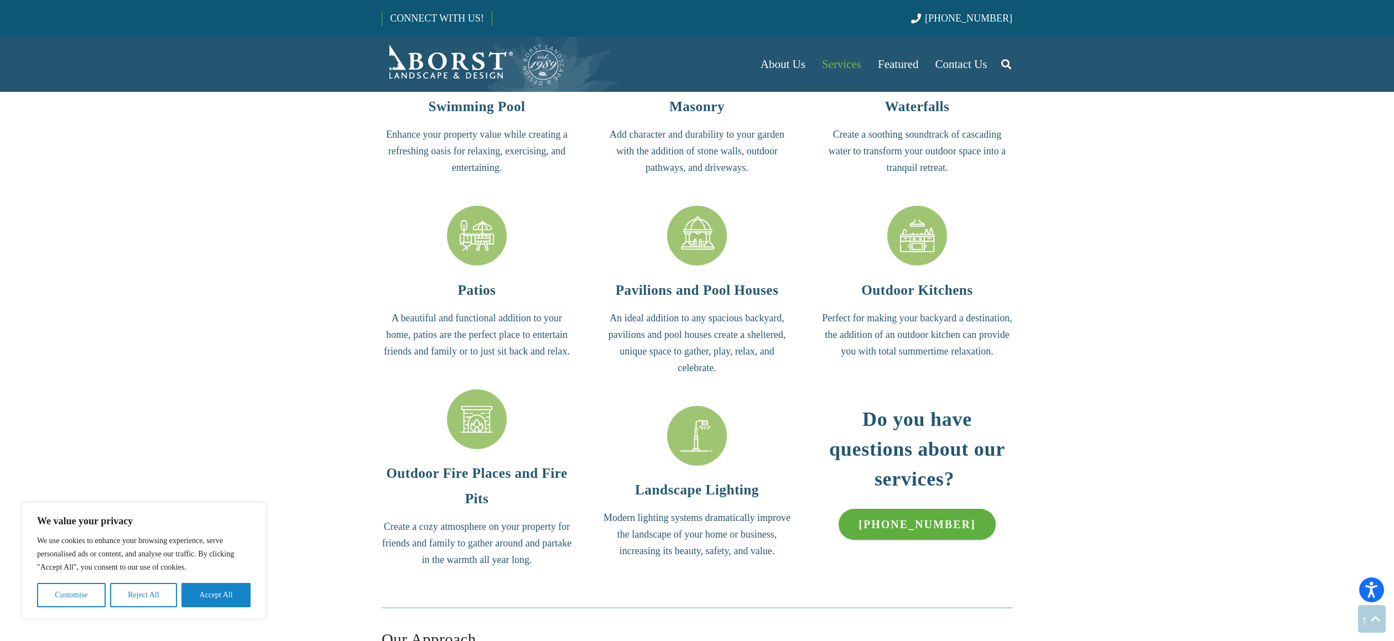
scroll to position [2748, 0]
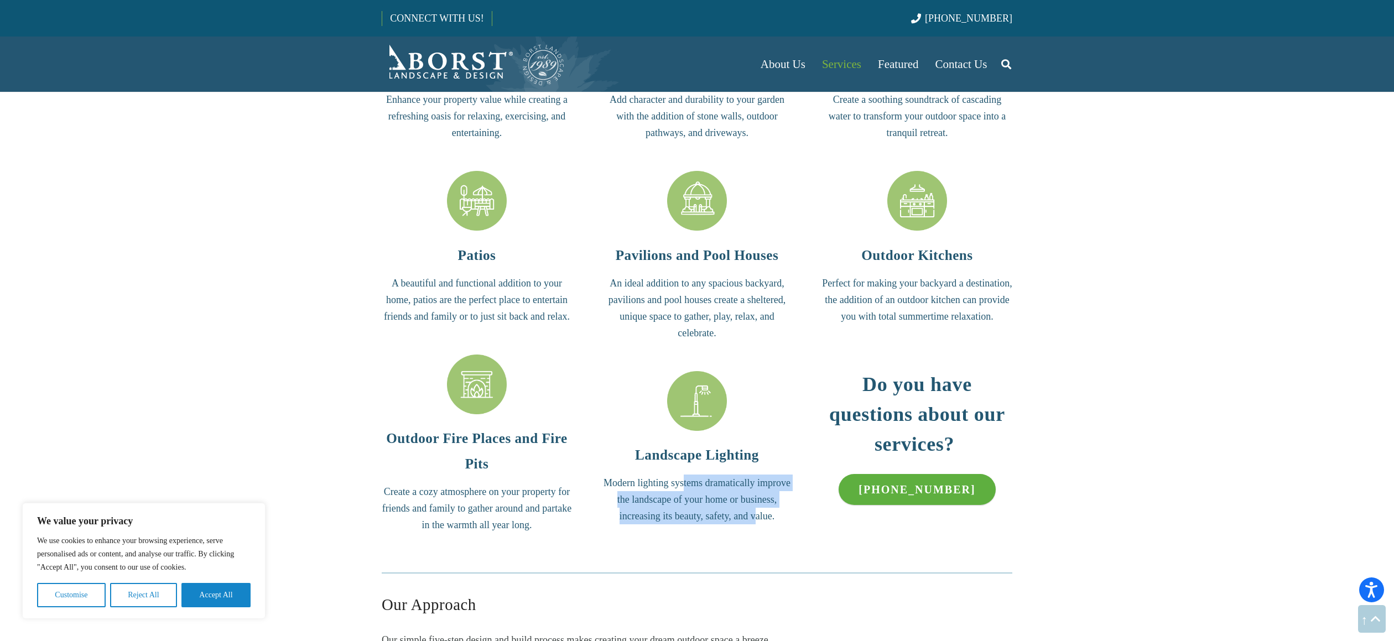
click at [762, 522] on p "Modern lighting systems dramatically improve the landscape of your home or busi…" at bounding box center [697, 500] width 190 height 50
click at [647, 478] on p "Modern lighting systems dramatically improve the landscape of your home or busi…" at bounding box center [697, 500] width 190 height 50
click at [740, 518] on p "Modern lighting systems dramatically improve the landscape of your home or busi…" at bounding box center [697, 500] width 190 height 50
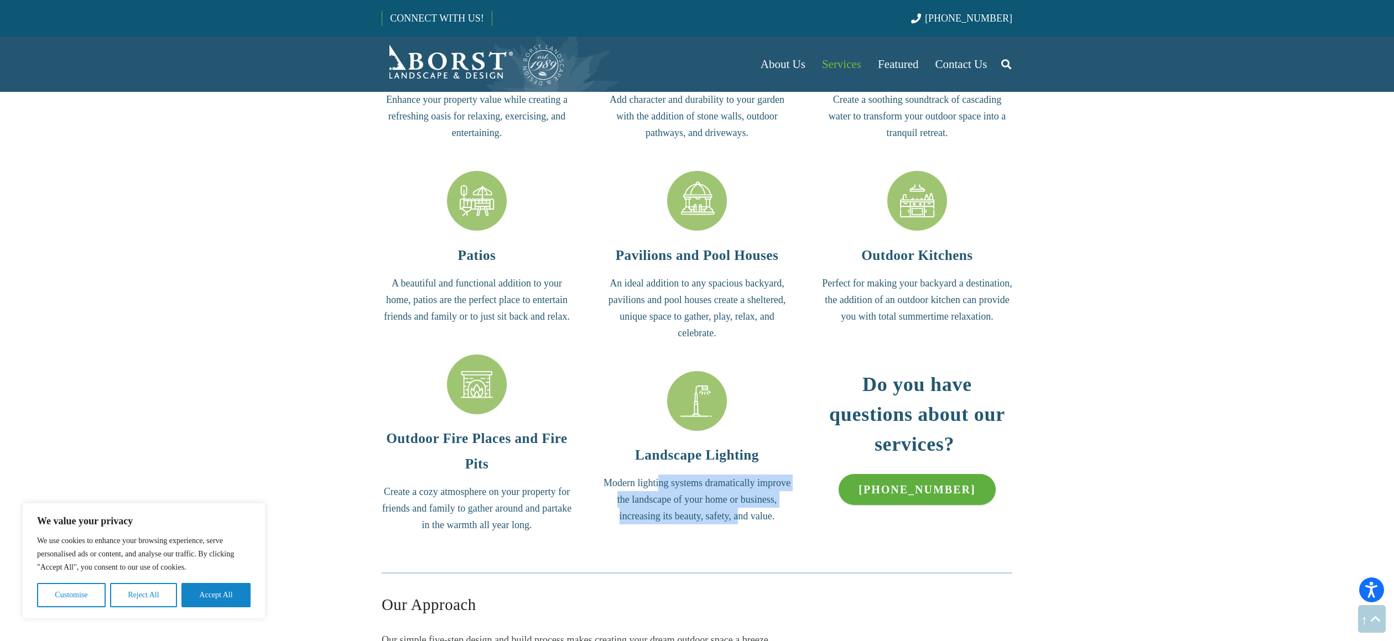
click at [740, 518] on p "Modern lighting systems dramatically improve the landscape of your home or busi…" at bounding box center [697, 500] width 190 height 50
click at [742, 512] on p "Modern lighting systems dramatically improve the landscape of your home or busi…" at bounding box center [697, 500] width 190 height 50
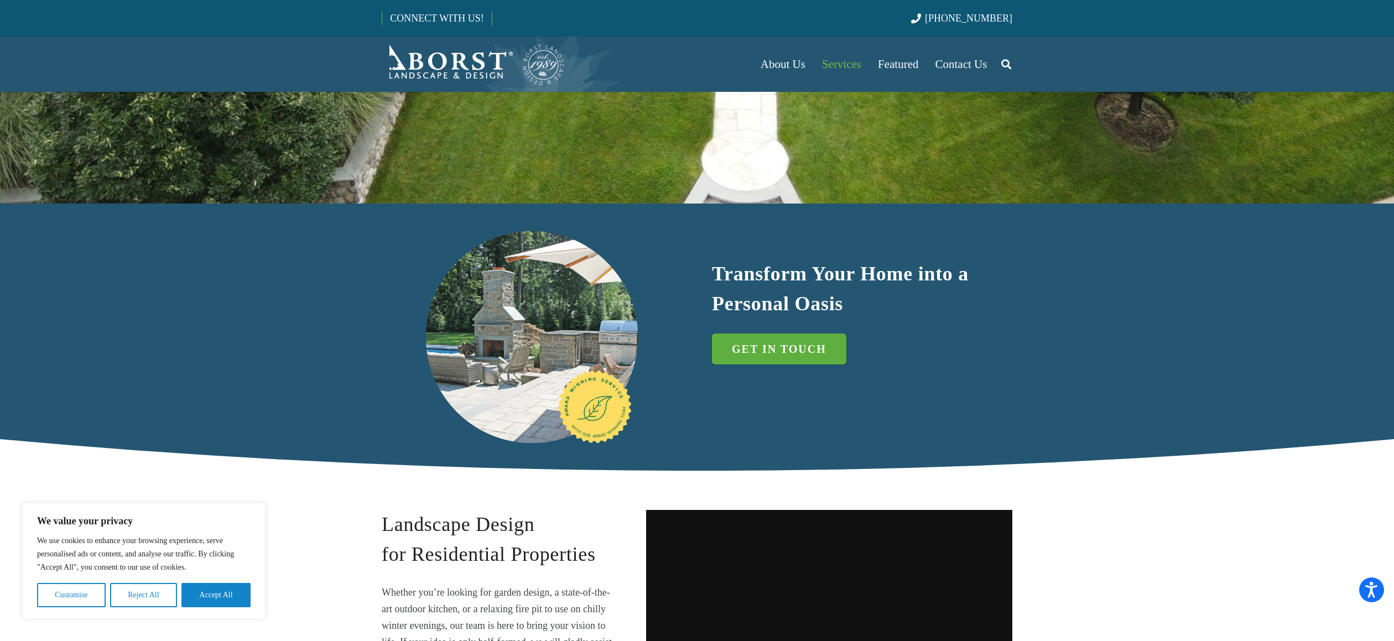
scroll to position [425, 0]
